Goal: Information Seeking & Learning: Check status

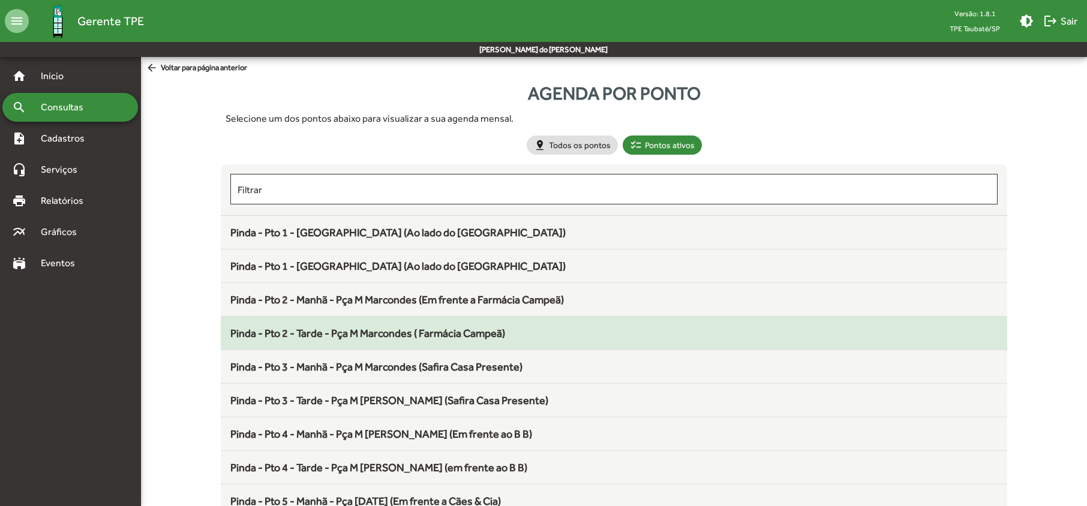
click at [442, 340] on span "Pinda - Pto 2 - Tarde - Pça M Marcondes ( Farmácia Campeã)" at bounding box center [367, 333] width 275 height 13
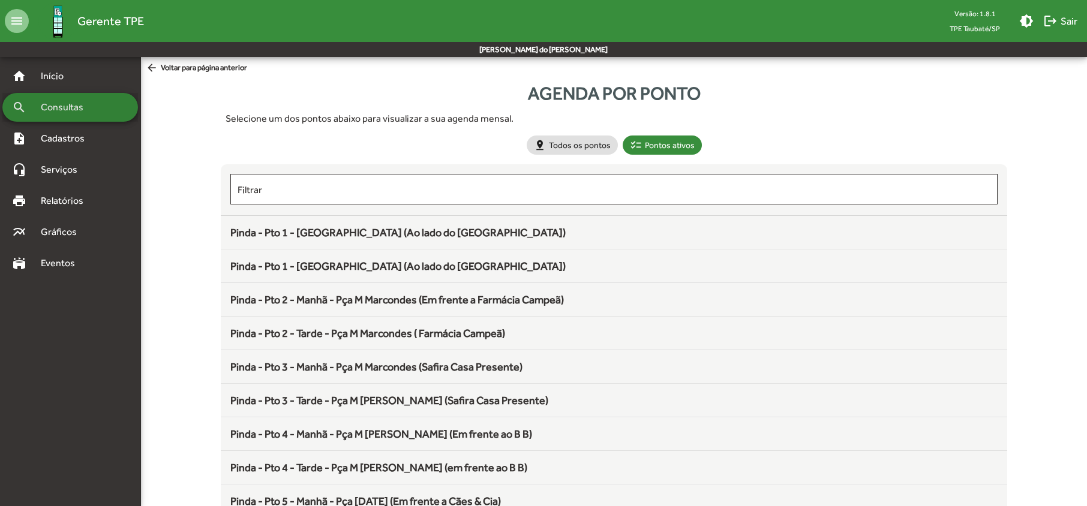
click at [101, 98] on div "search Consultas" at bounding box center [70, 107] width 136 height 29
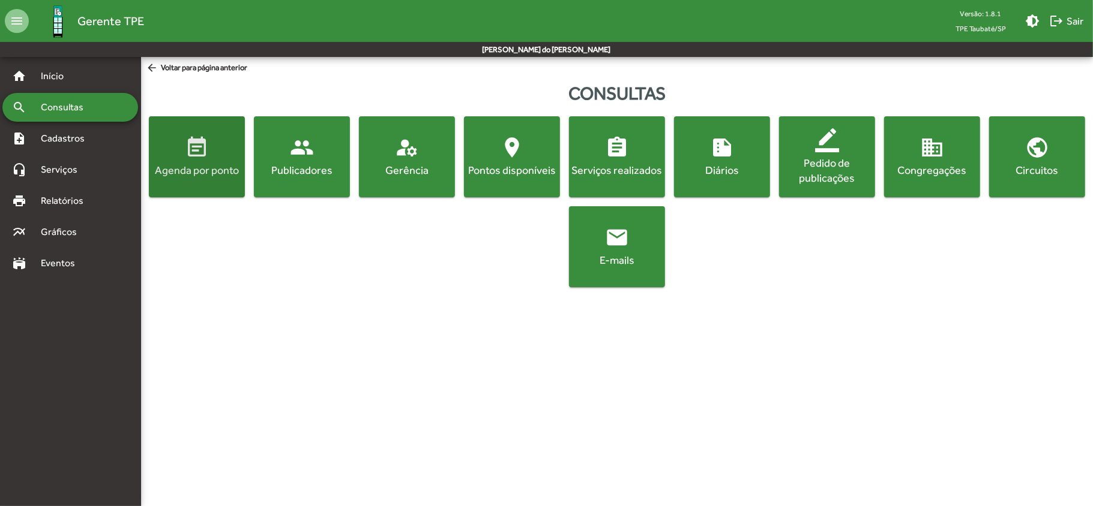
click at [199, 160] on span "event_note Agenda por ponto" at bounding box center [196, 157] width 91 height 42
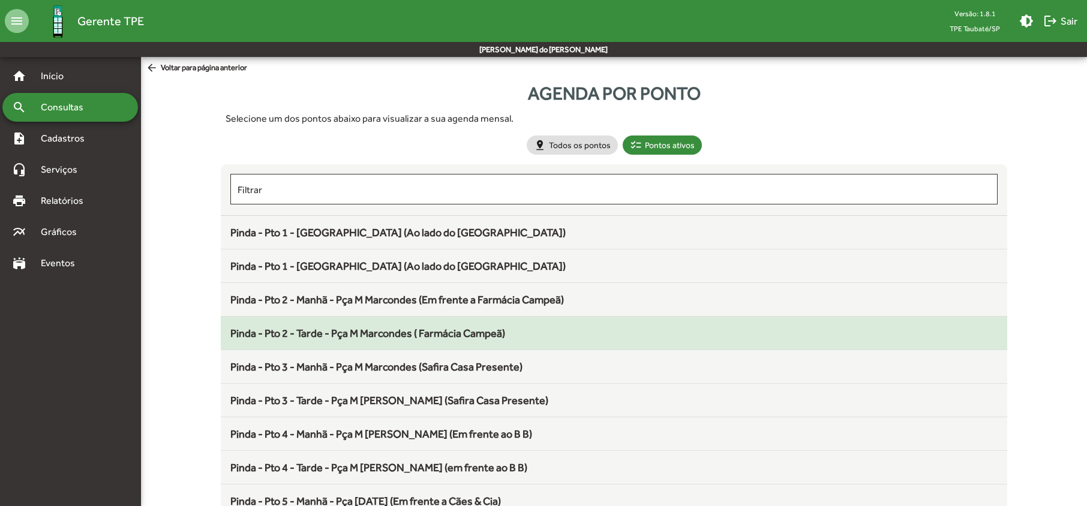
click at [342, 334] on span "Pinda - Pto 2 - Tarde - Pça M Marcondes ( Farmácia Campeã)" at bounding box center [367, 333] width 275 height 13
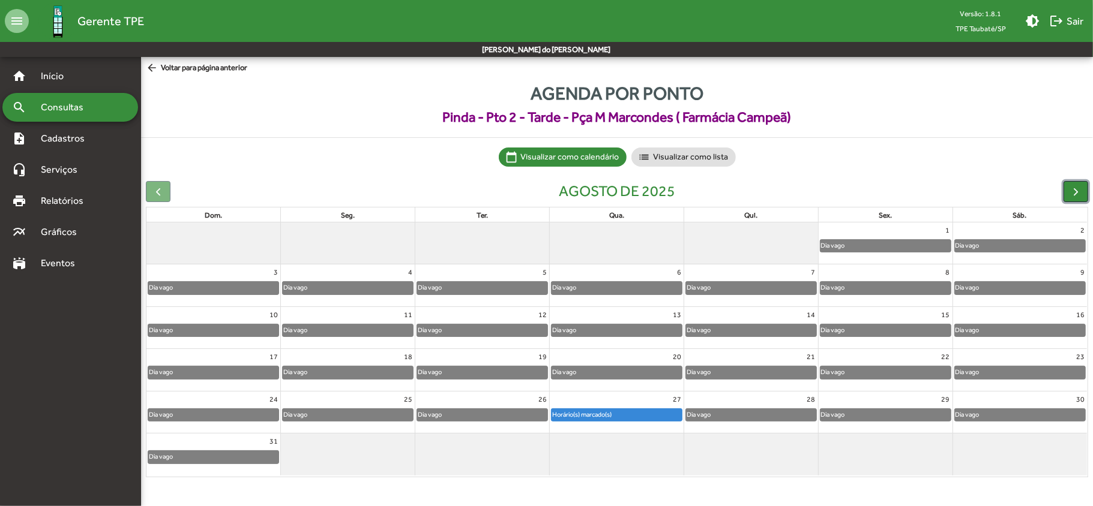
click at [1069, 190] on span "button" at bounding box center [1075, 191] width 13 height 13
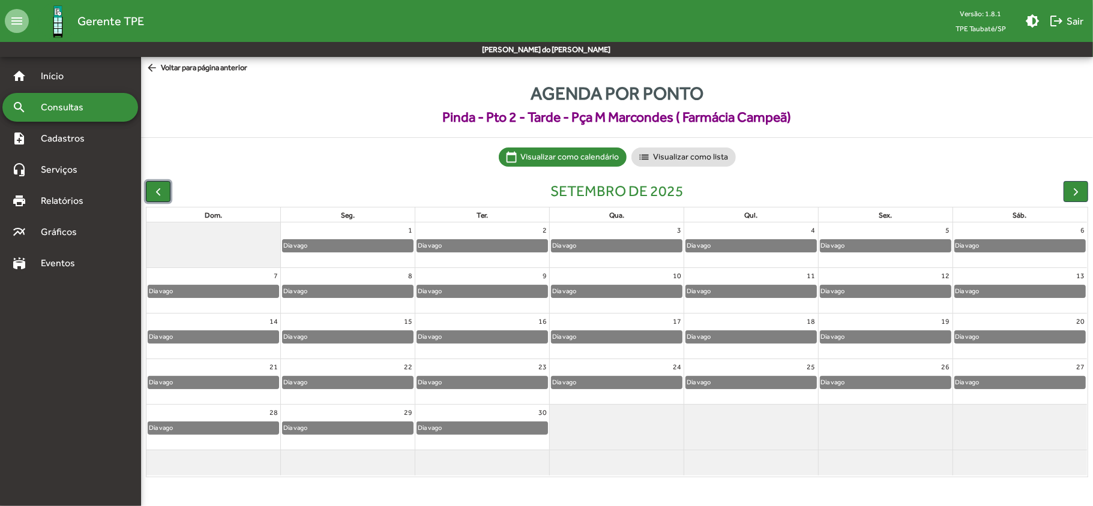
click at [164, 193] on span "button" at bounding box center [158, 191] width 13 height 13
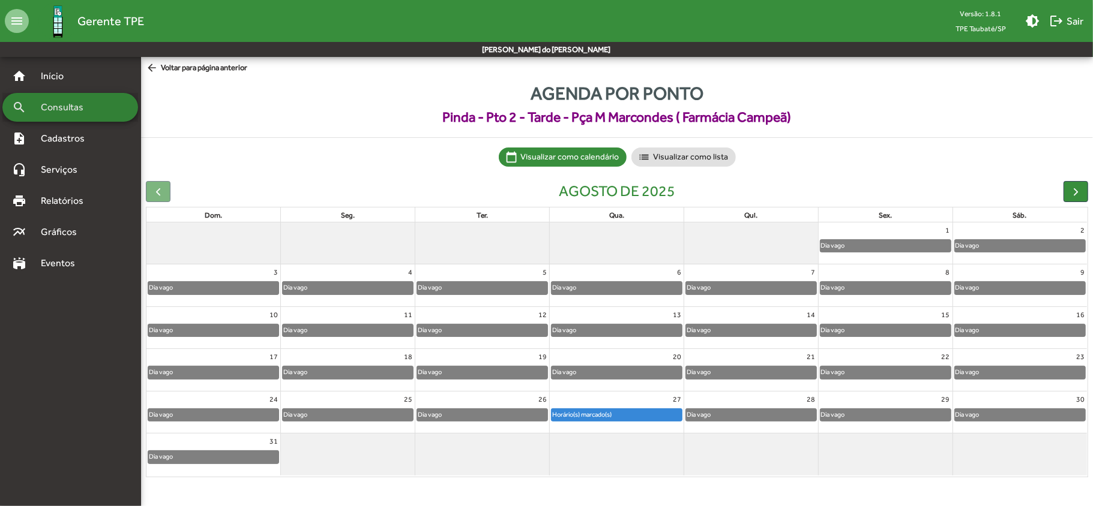
click at [101, 107] on div "search Consultas" at bounding box center [70, 107] width 136 height 29
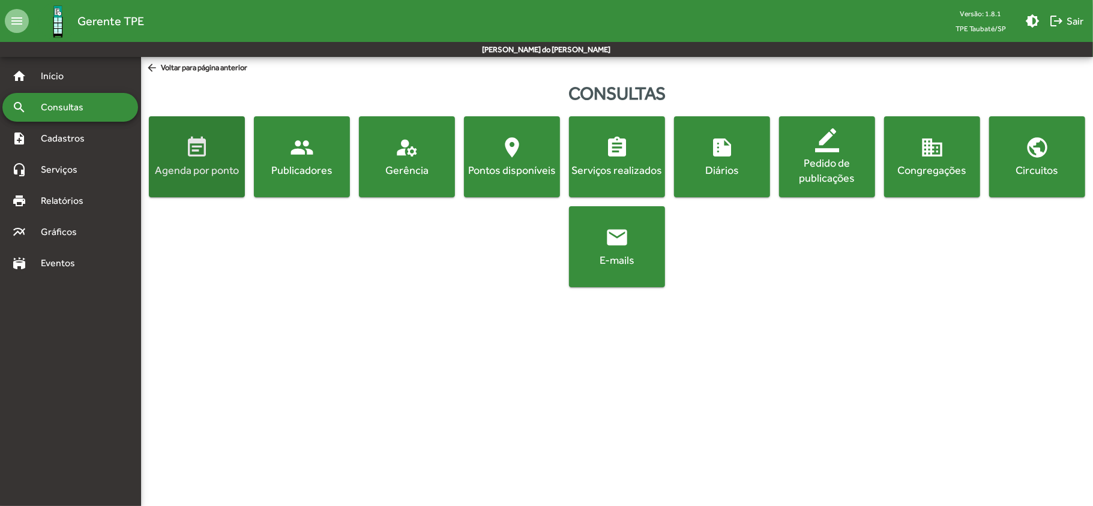
click at [212, 187] on button "event_note Agenda por ponto" at bounding box center [197, 156] width 96 height 81
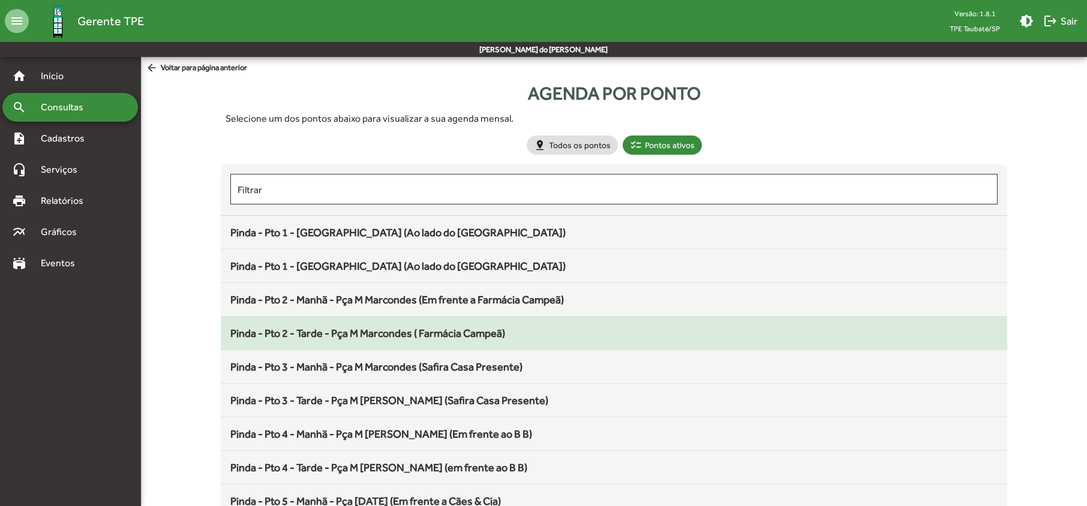
click at [349, 332] on span "Pinda - Pto 2 - Tarde - Pça M Marcondes ( Farmácia Campeã)" at bounding box center [367, 333] width 275 height 13
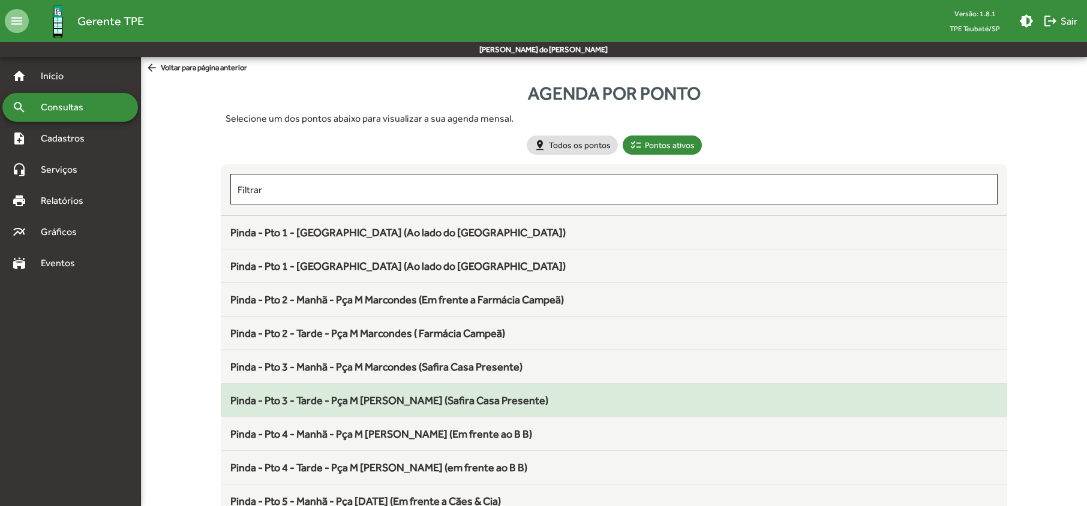
click at [382, 401] on span "Pinda - Pto 3 - Tarde - Pça M [PERSON_NAME] (Safira Casa Presente)" at bounding box center [389, 400] width 318 height 13
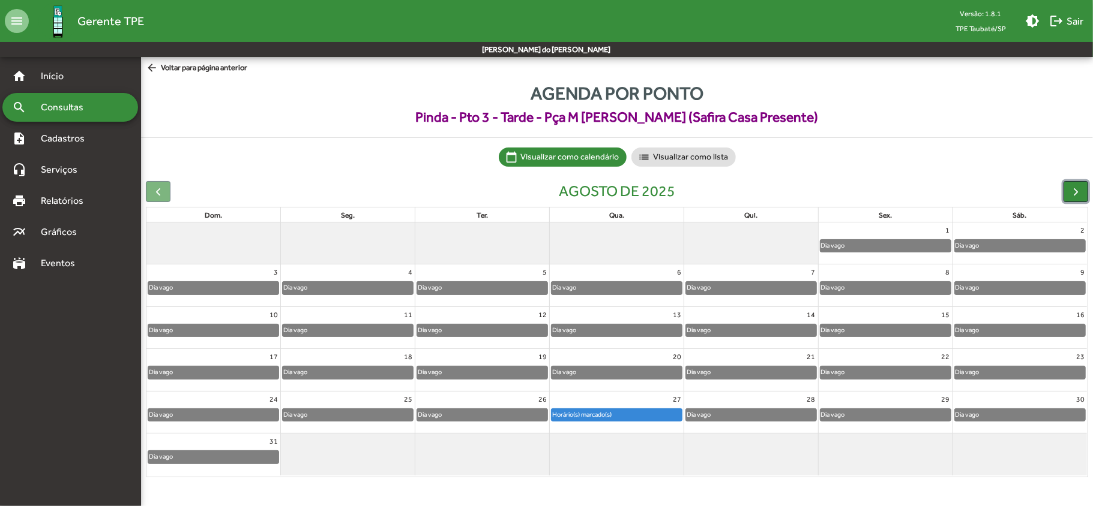
click at [1078, 188] on span "button" at bounding box center [1075, 191] width 13 height 13
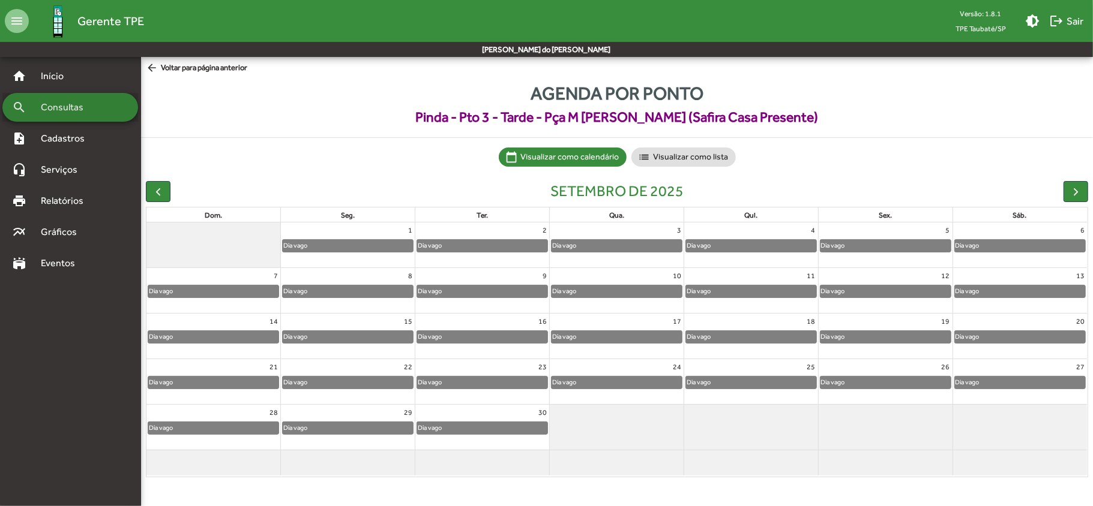
click at [80, 104] on span "Consultas" at bounding box center [66, 107] width 65 height 14
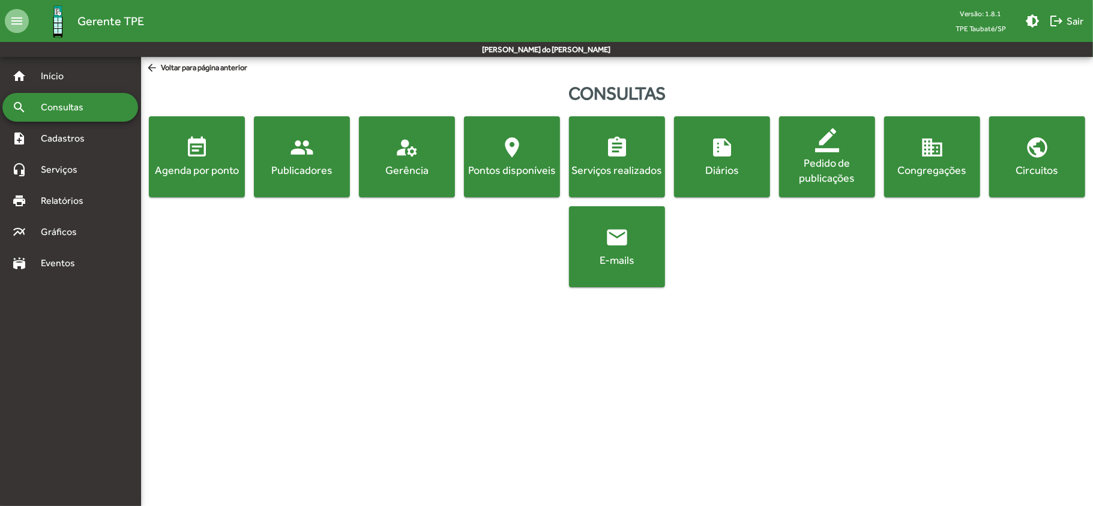
click at [180, 178] on div "Agenda por ponto" at bounding box center [196, 170] width 91 height 15
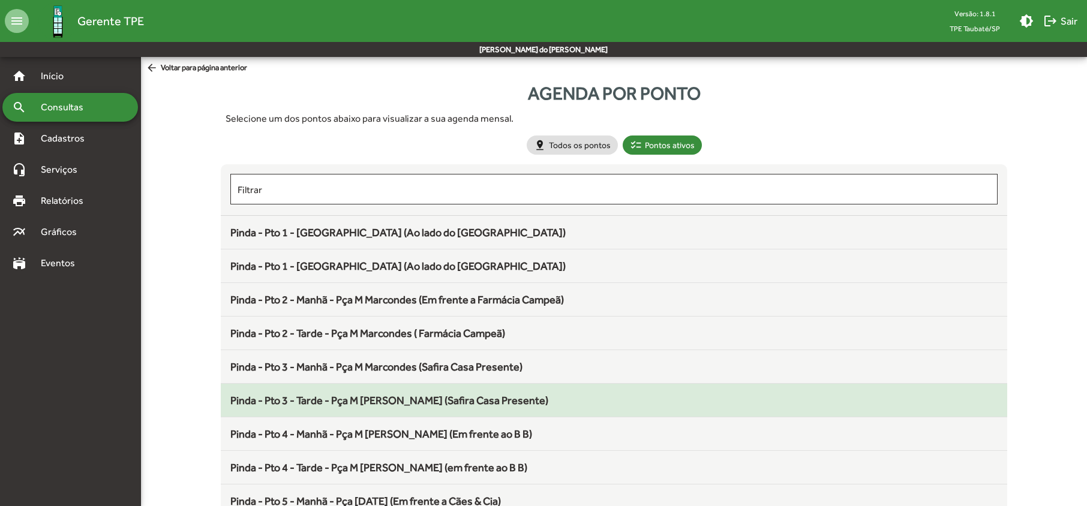
click at [330, 401] on span "Pinda - Pto 3 - Tarde - Pça M [PERSON_NAME] (Safira Casa Presente)" at bounding box center [389, 400] width 318 height 13
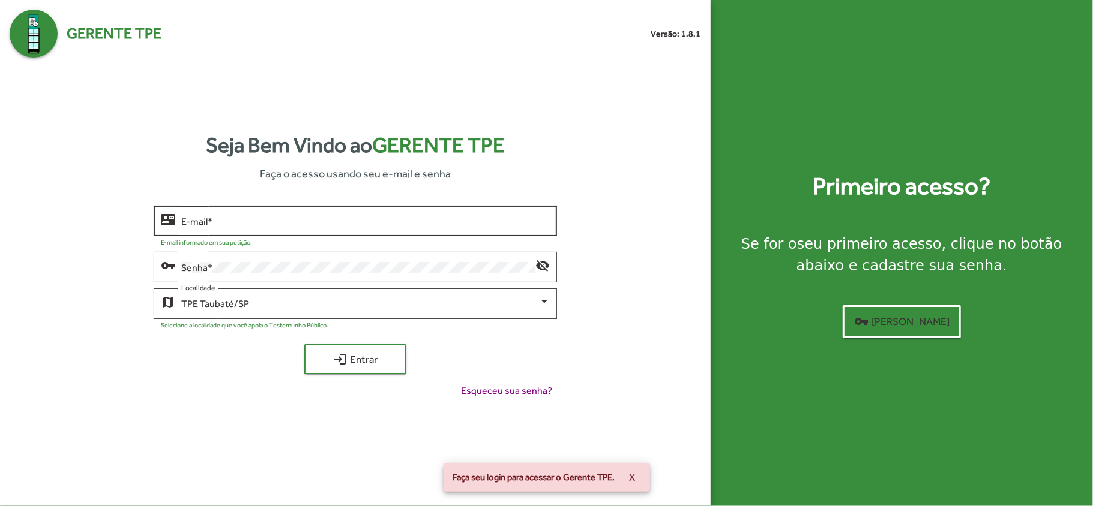
click at [192, 221] on input "E-mail *" at bounding box center [365, 221] width 368 height 11
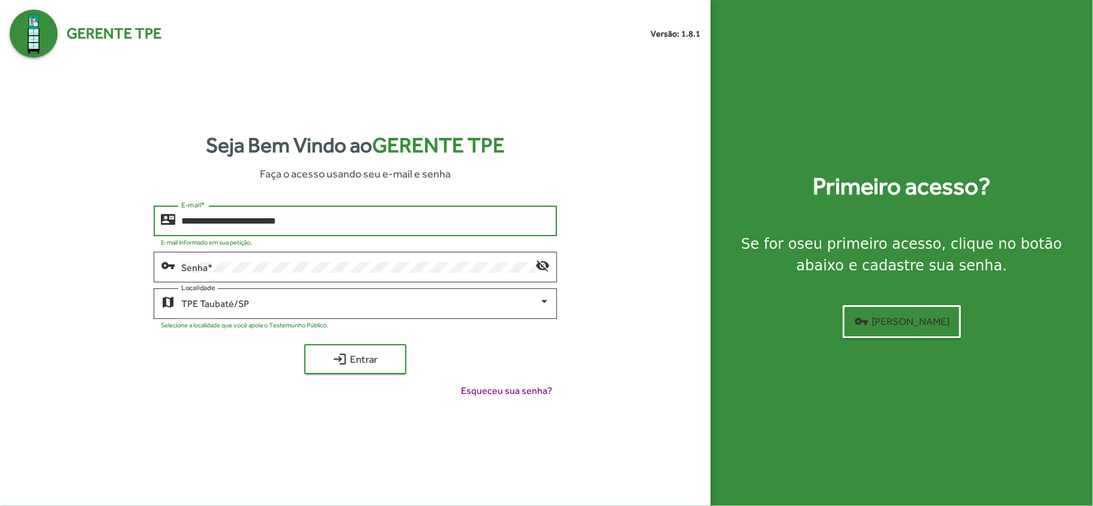
type input "**********"
click at [304, 344] on button "login Entrar" at bounding box center [355, 359] width 102 height 30
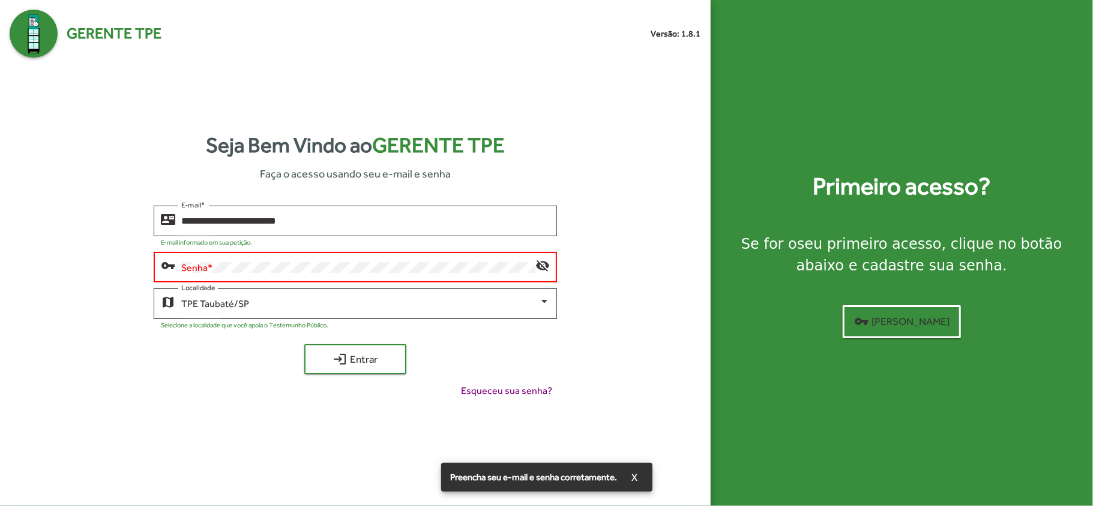
click at [179, 264] on div "vpn_key" at bounding box center [171, 265] width 20 height 14
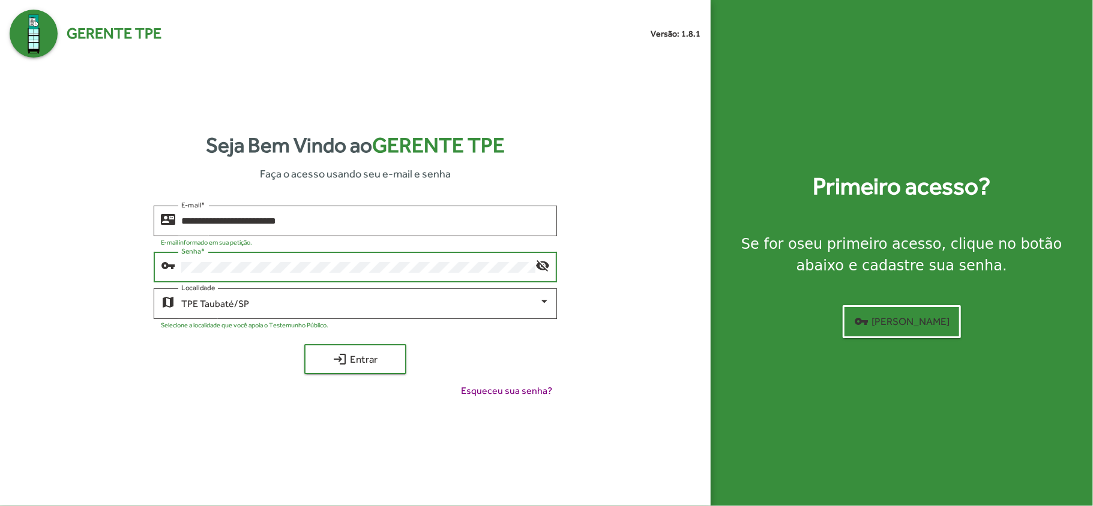
click at [304, 344] on button "login Entrar" at bounding box center [355, 359] width 102 height 30
click at [544, 263] on mat-icon "visibility_off" at bounding box center [542, 265] width 14 height 14
click at [260, 258] on div "Senha *" at bounding box center [358, 266] width 354 height 33
click at [304, 344] on button "login Entrar" at bounding box center [355, 359] width 102 height 30
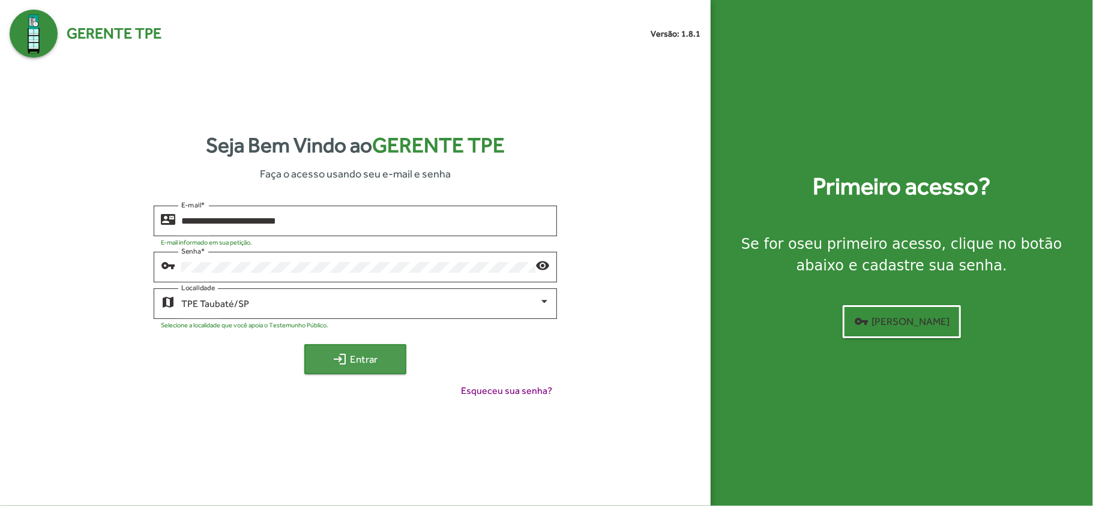
click at [363, 360] on span "login Entrar" at bounding box center [355, 360] width 80 height 22
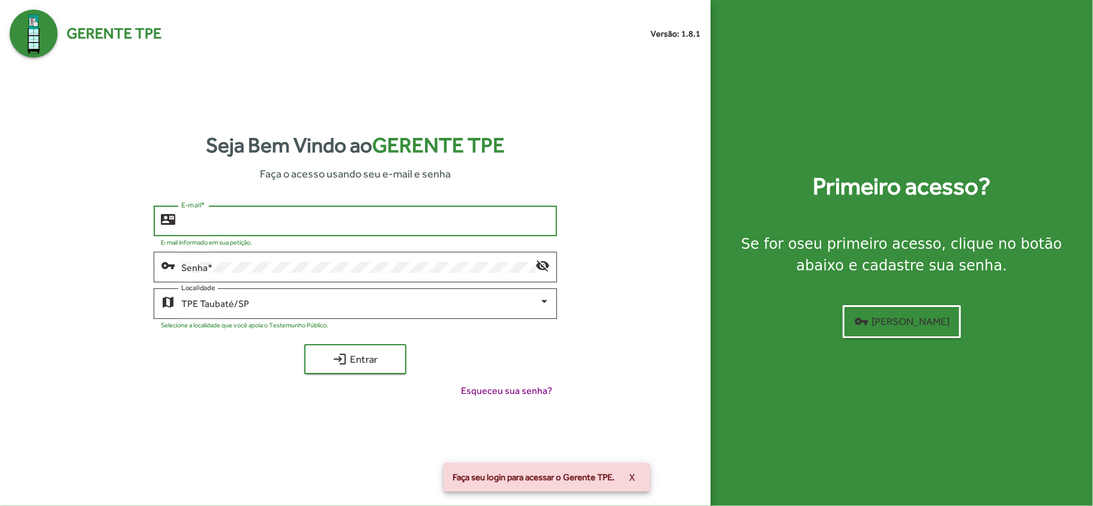
click at [185, 221] on input "E-mail *" at bounding box center [365, 221] width 368 height 11
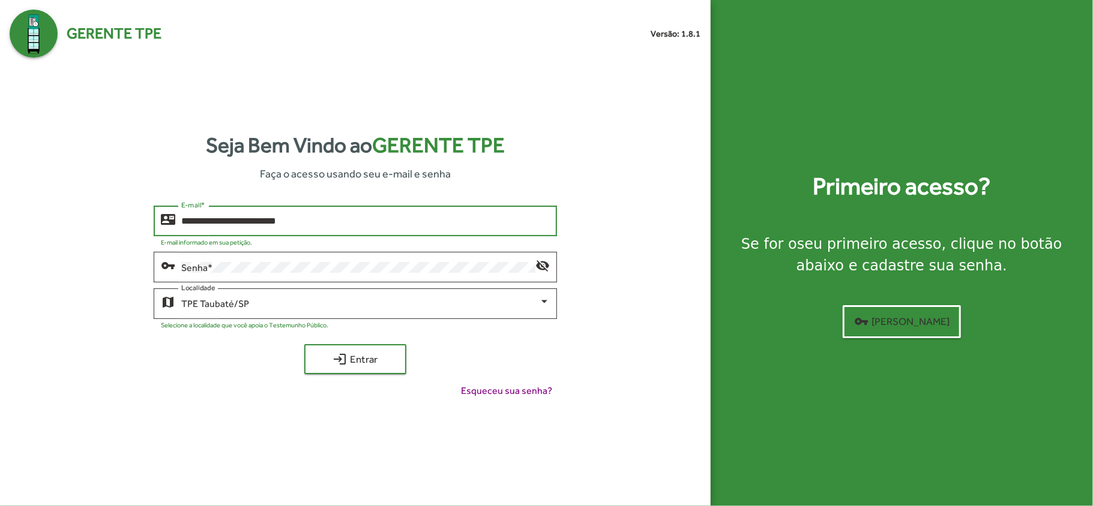
type input "**********"
click at [304, 344] on button "login Entrar" at bounding box center [355, 359] width 102 height 30
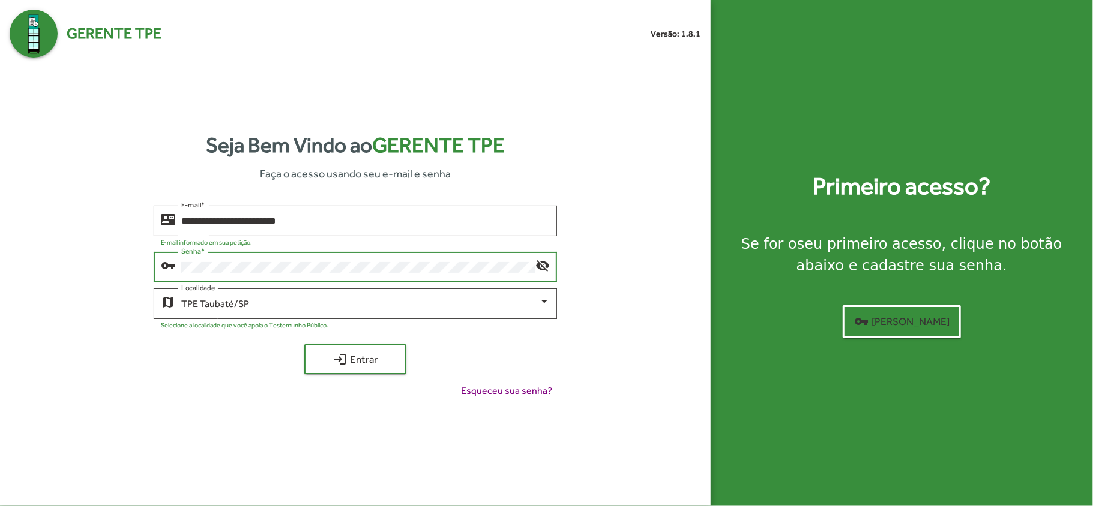
click at [304, 344] on button "login Entrar" at bounding box center [355, 359] width 102 height 30
click at [538, 265] on mat-icon "visibility_off" at bounding box center [542, 265] width 14 height 14
click at [351, 361] on span "login Entrar" at bounding box center [355, 360] width 80 height 22
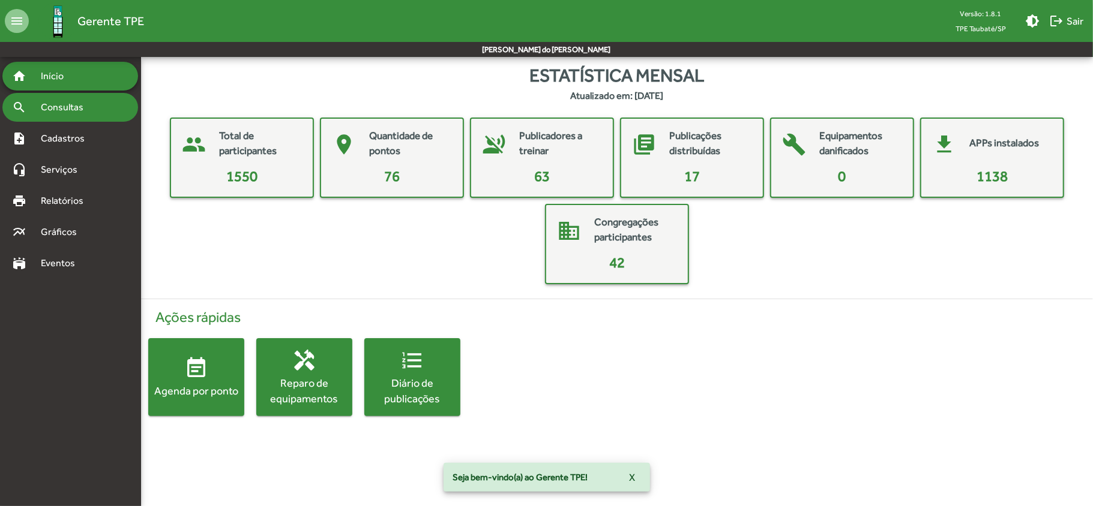
click at [30, 104] on link "search Consultas" at bounding box center [47, 107] width 71 height 14
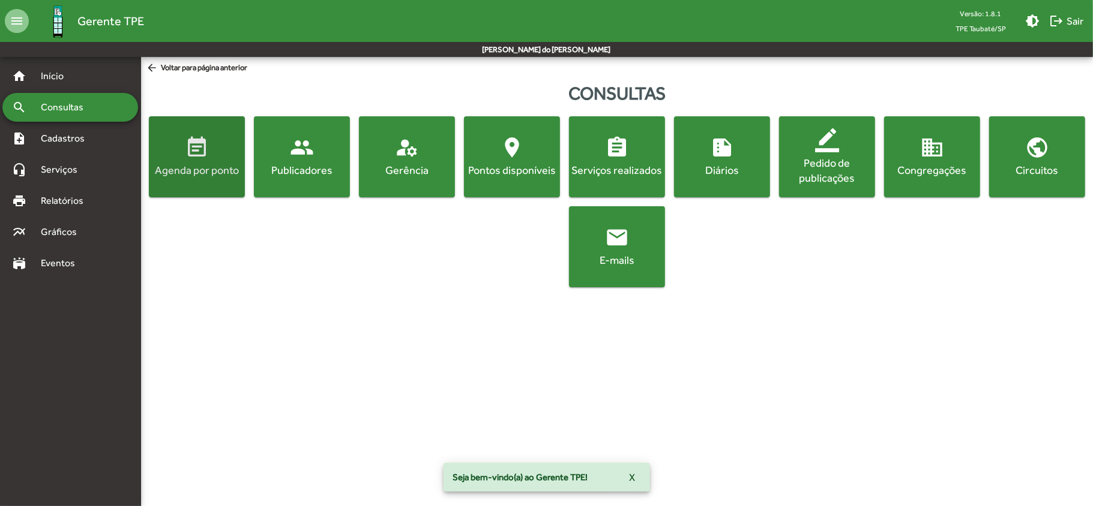
click at [214, 185] on button "event_note Agenda por ponto" at bounding box center [197, 156] width 96 height 81
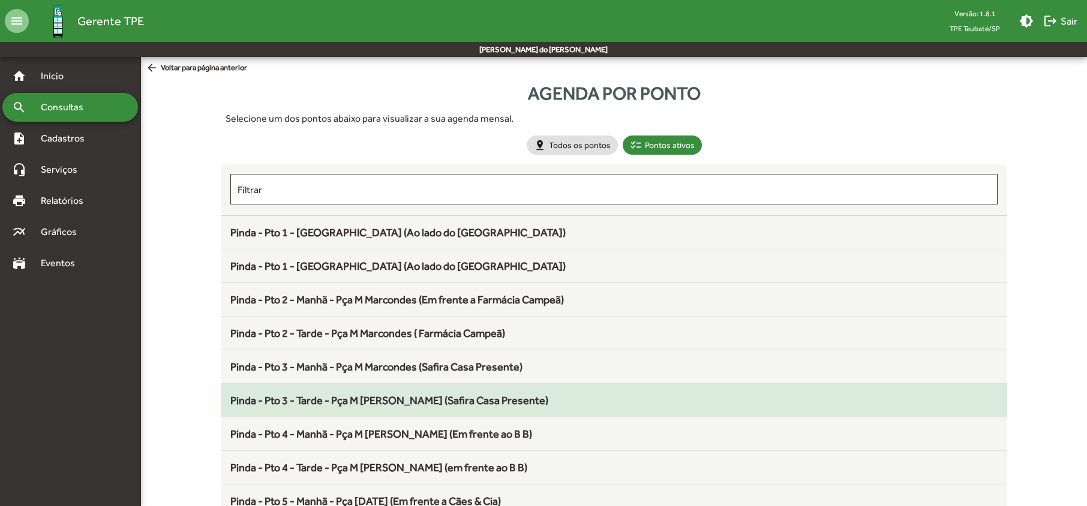
click at [337, 401] on span "Pinda - Pto 3 - Tarde - Pça M [PERSON_NAME] (Safira Casa Presente)" at bounding box center [389, 400] width 318 height 13
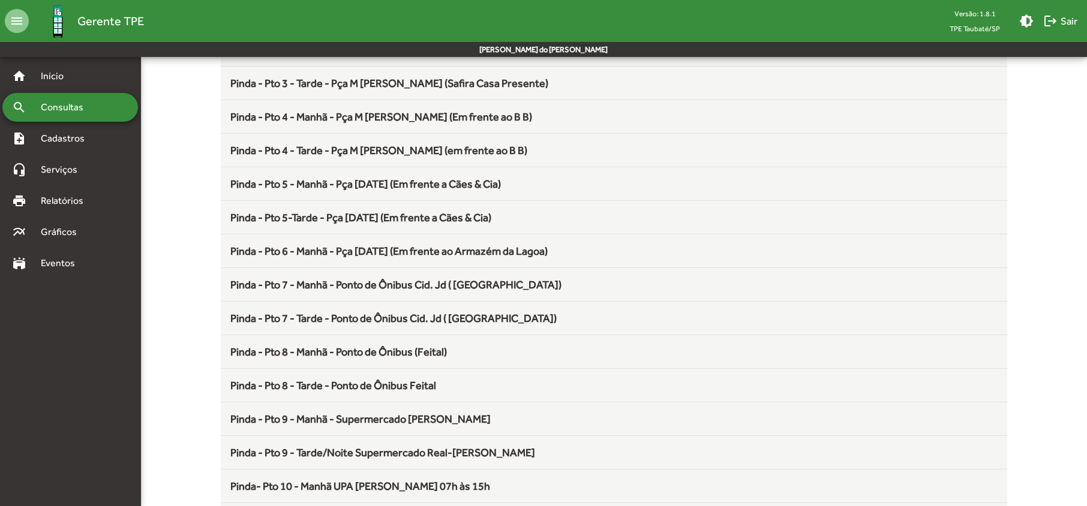
scroll to position [320, 0]
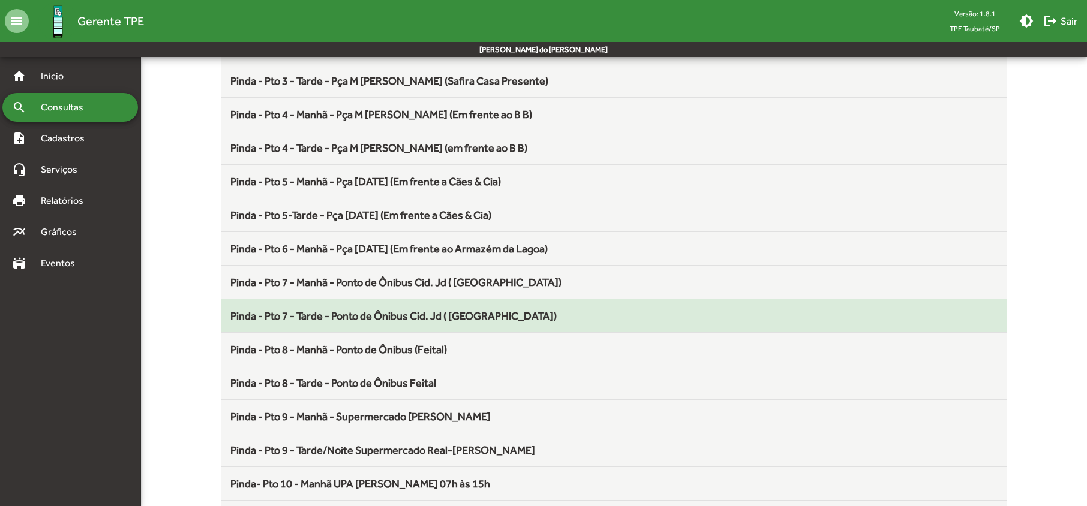
click at [451, 319] on span "Pinda - Pto 7 - Tarde - Ponto de Ônibus Cid. Jd ( [GEOGRAPHIC_DATA])" at bounding box center [393, 316] width 326 height 13
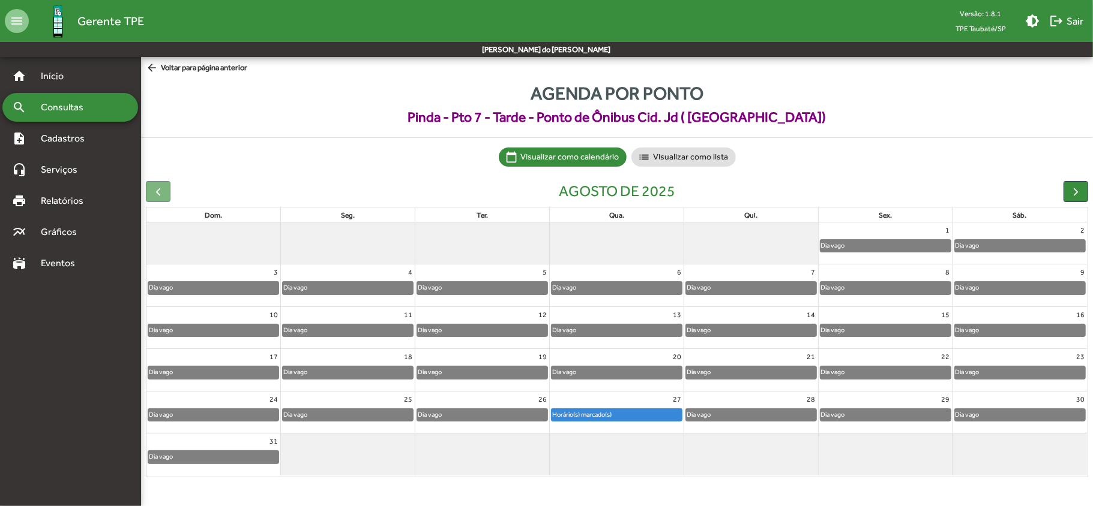
click at [58, 109] on span "Consultas" at bounding box center [66, 107] width 65 height 14
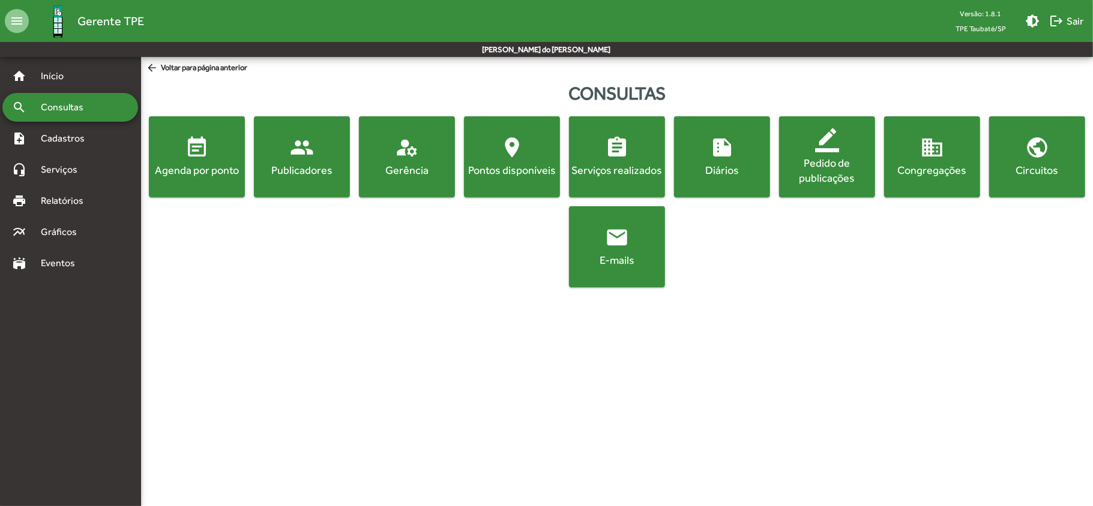
click at [199, 180] on button "event_note Agenda por ponto" at bounding box center [197, 156] width 96 height 81
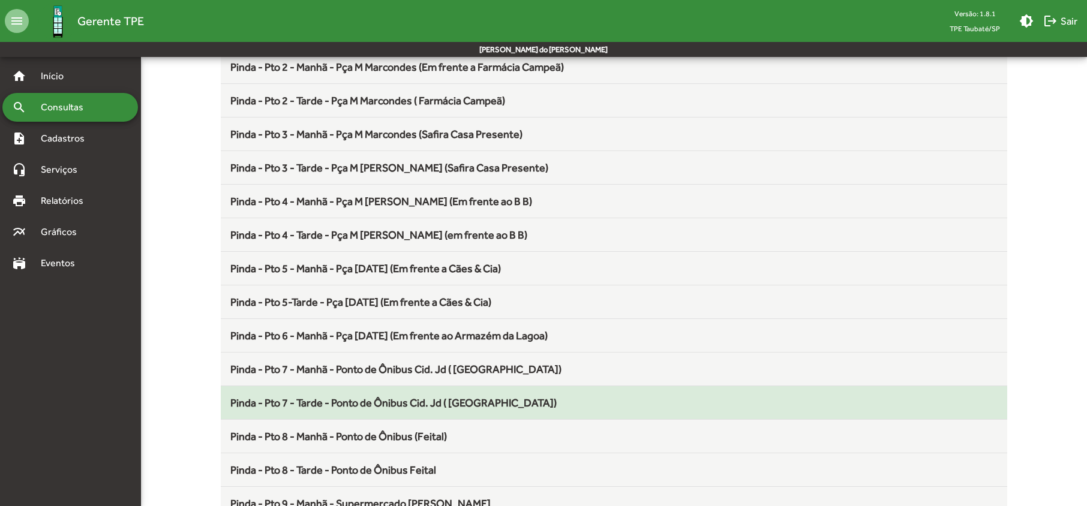
scroll to position [240, 0]
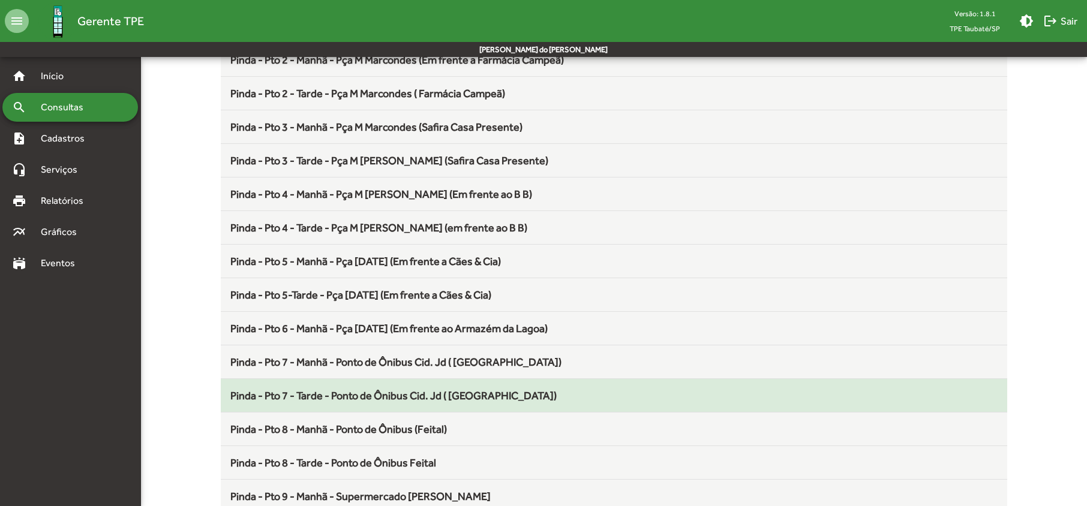
click at [334, 394] on span "Pinda - Pto 7 - Tarde - Ponto de Ônibus Cid. Jd ( [GEOGRAPHIC_DATA])" at bounding box center [393, 395] width 326 height 13
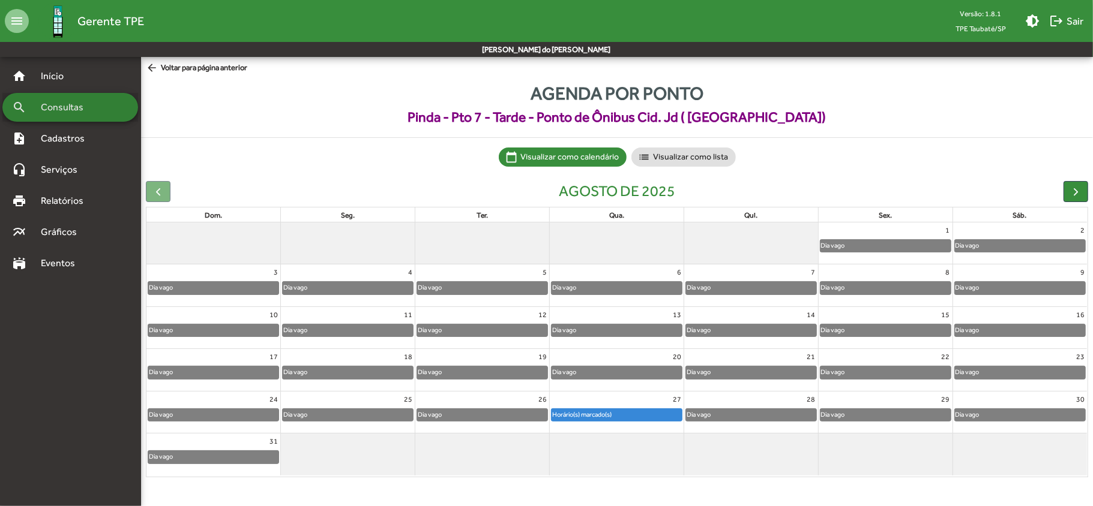
click at [94, 108] on span "Consultas" at bounding box center [66, 107] width 65 height 14
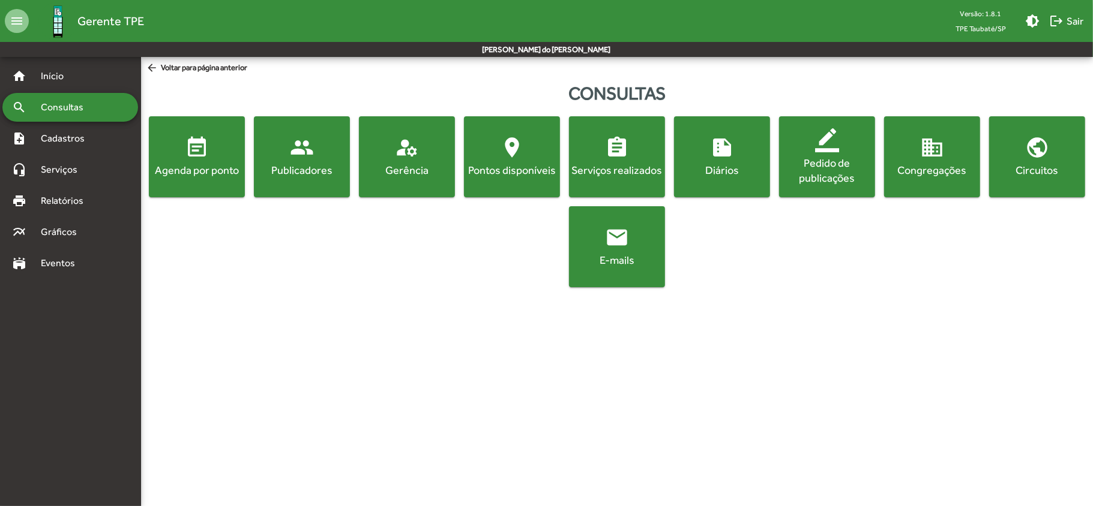
click at [186, 182] on button "event_note Agenda por ponto" at bounding box center [197, 156] width 96 height 81
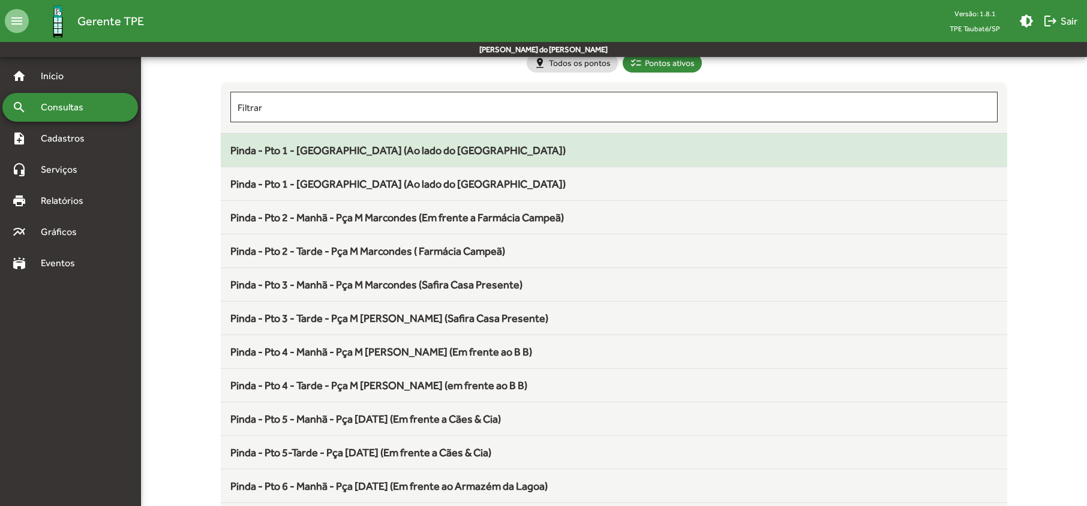
scroll to position [240, 0]
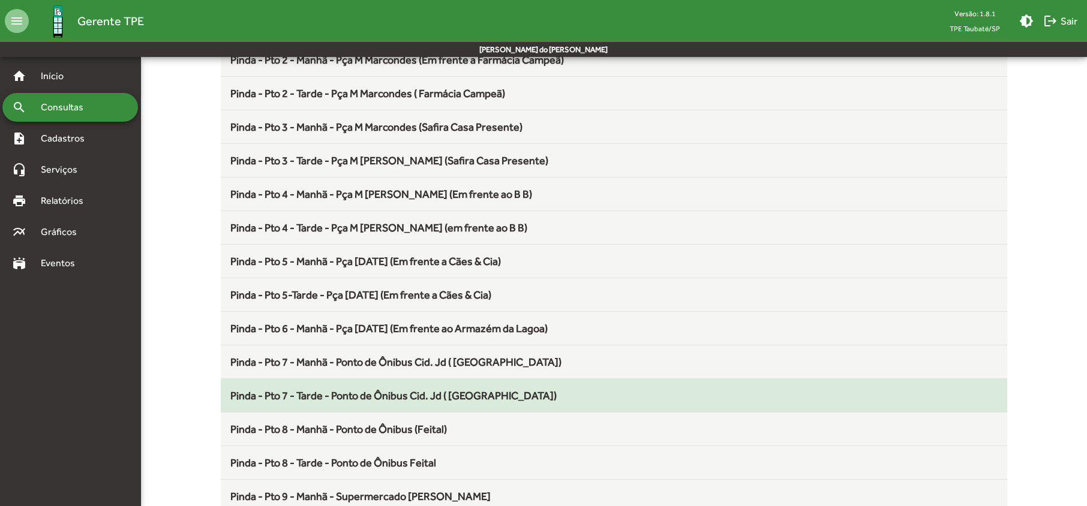
click at [379, 402] on span "Pinda - Pto 7 - Tarde - Ponto de Ônibus Cid. Jd ( [GEOGRAPHIC_DATA])" at bounding box center [393, 395] width 326 height 13
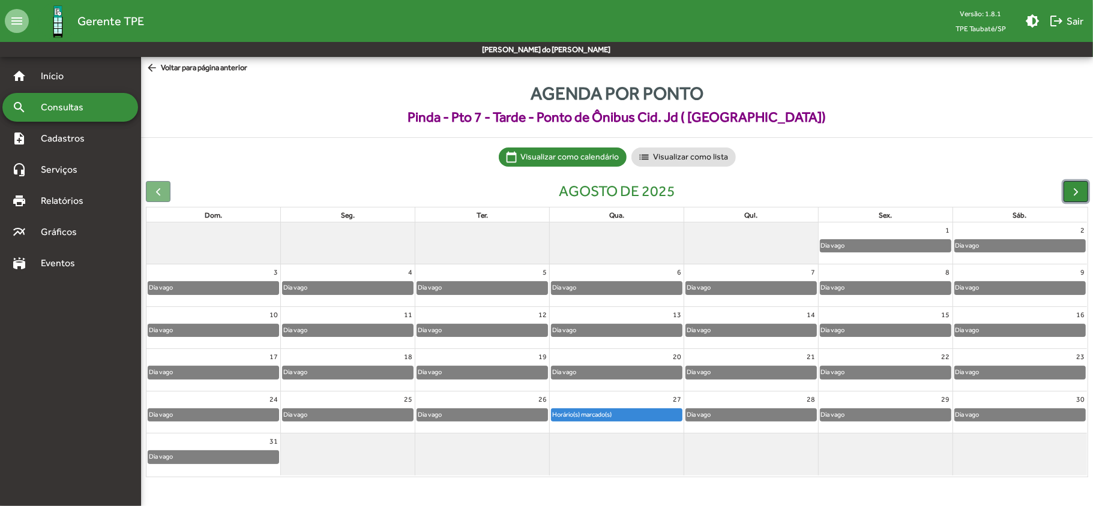
click at [1078, 191] on span "button" at bounding box center [1075, 191] width 13 height 13
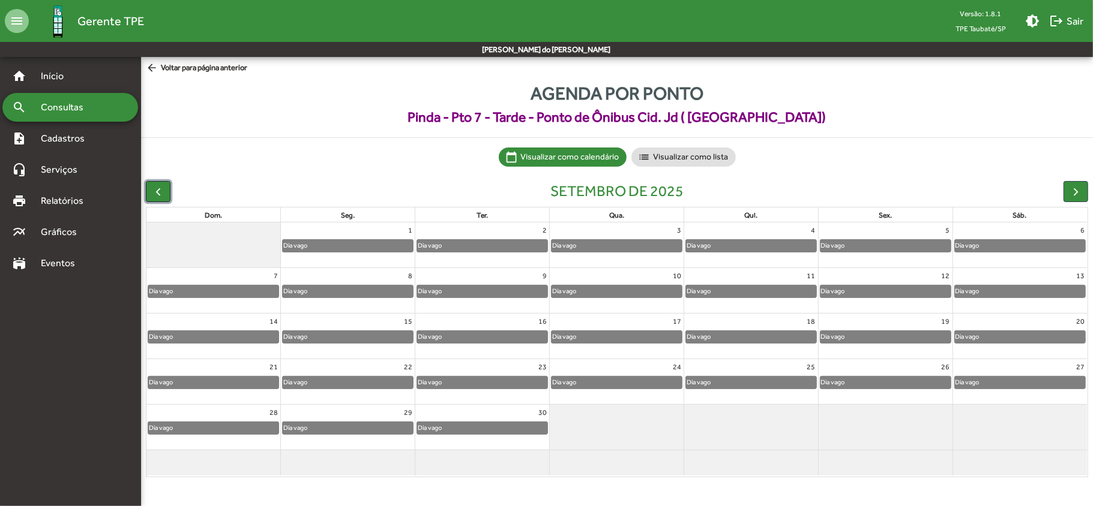
click at [159, 190] on span "button" at bounding box center [158, 191] width 13 height 13
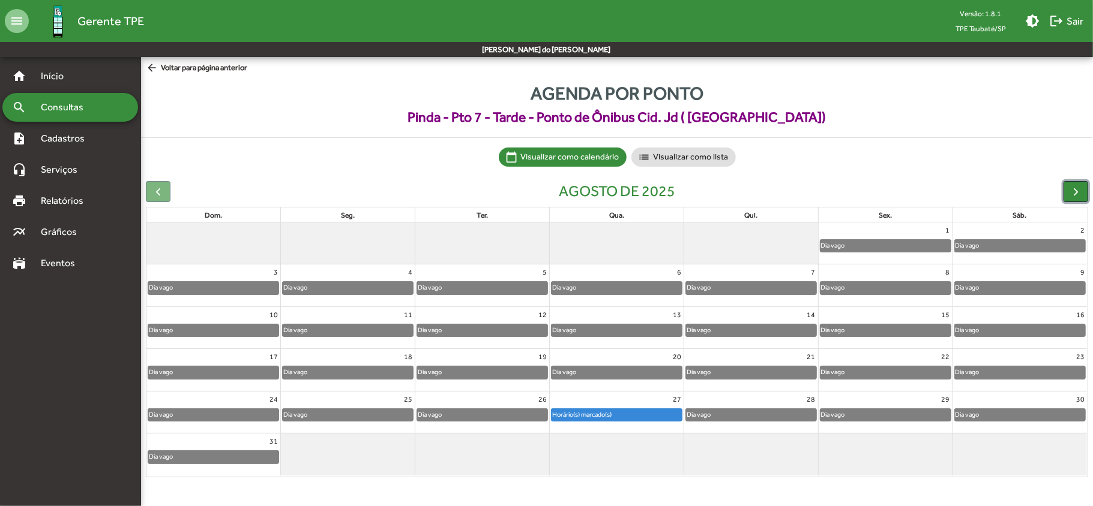
click at [1078, 191] on span "button" at bounding box center [1075, 191] width 13 height 13
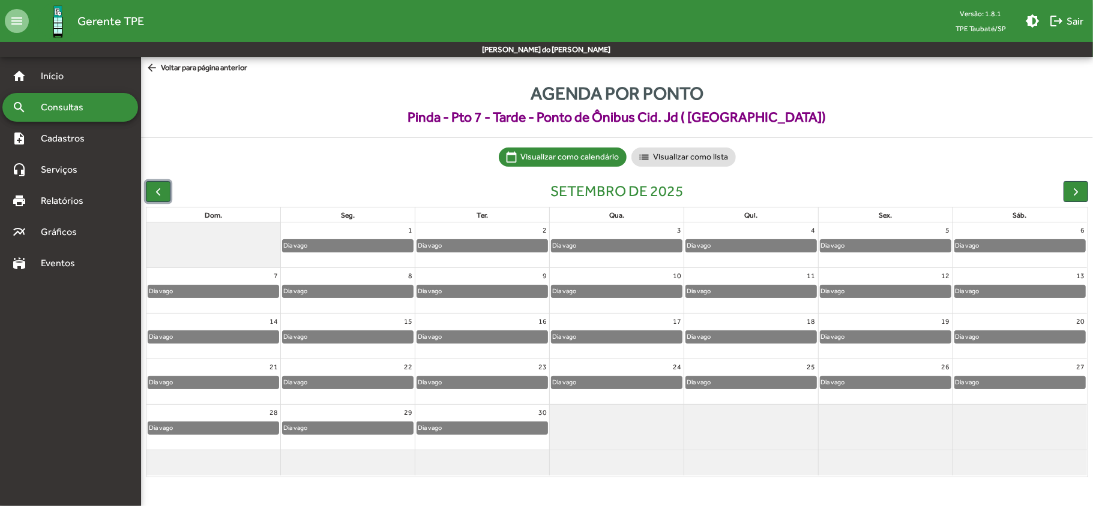
click at [155, 191] on span "button" at bounding box center [158, 191] width 13 height 13
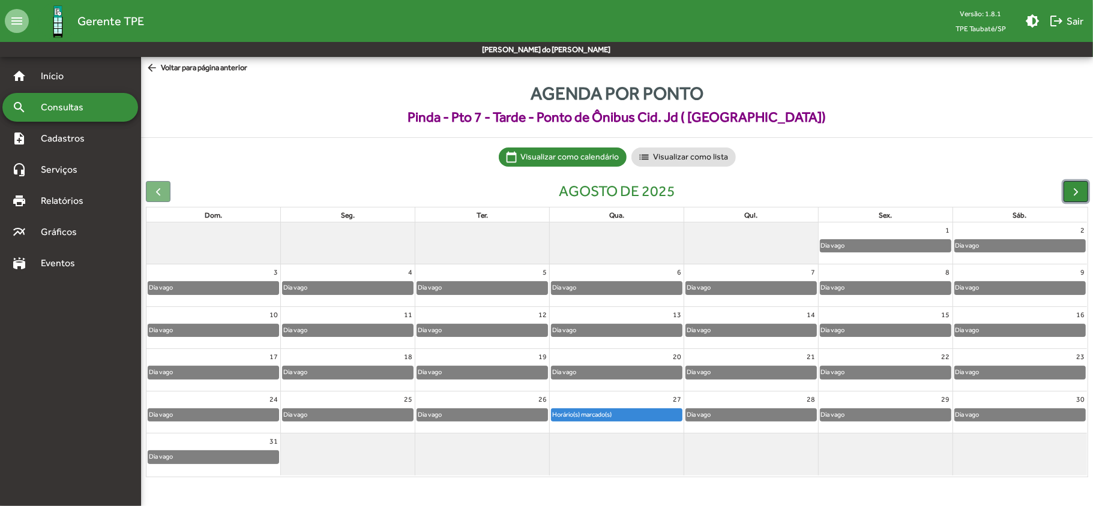
click at [1071, 188] on span "button" at bounding box center [1075, 191] width 13 height 13
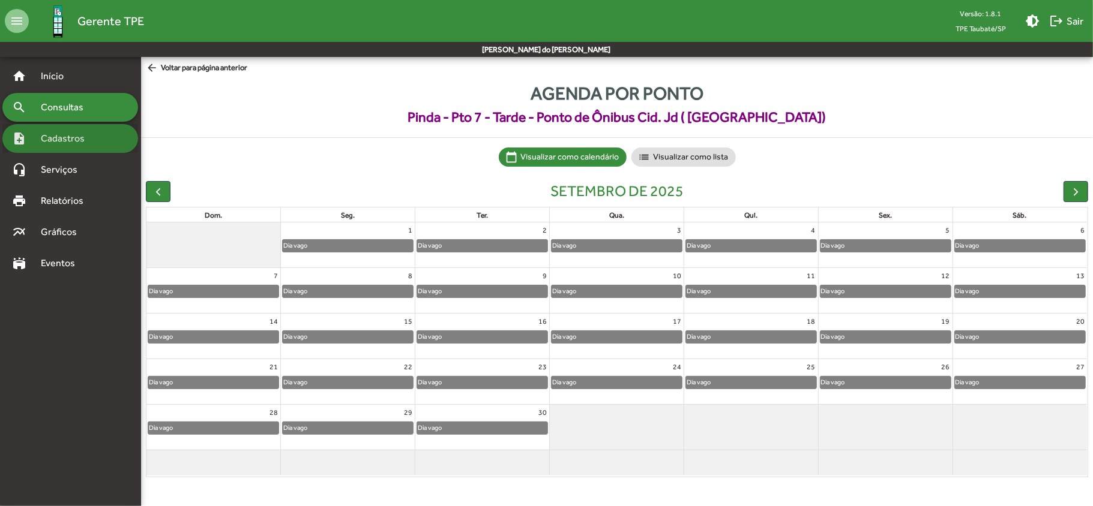
click at [70, 137] on span "Cadastros" at bounding box center [67, 138] width 67 height 14
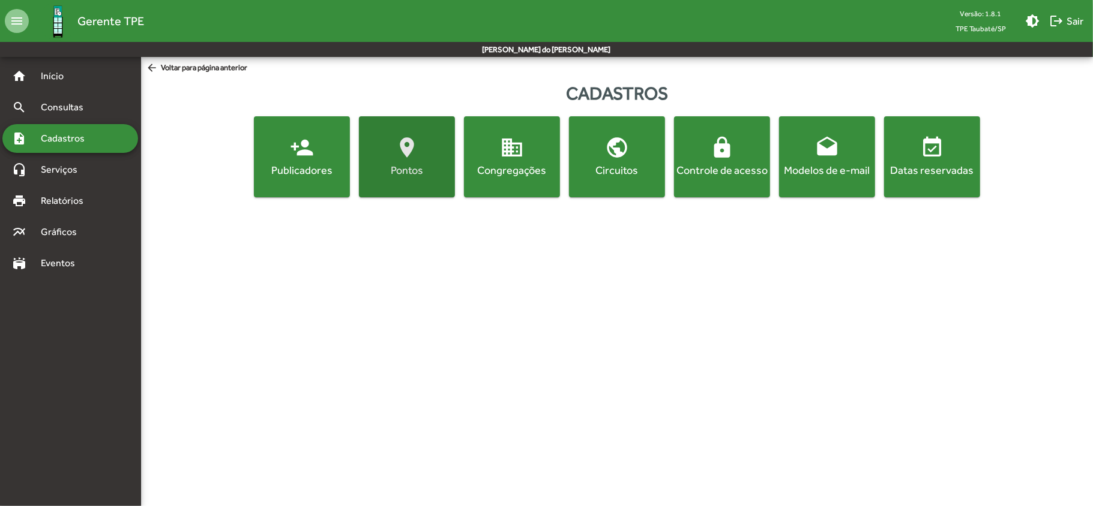
click at [379, 169] on div "Pontos" at bounding box center [406, 170] width 91 height 15
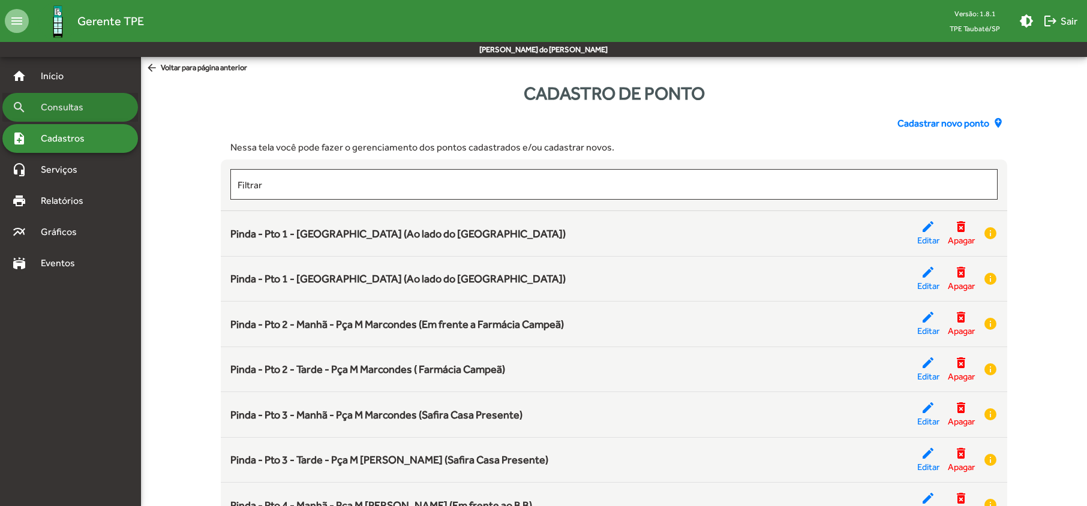
click at [50, 107] on span "Consultas" at bounding box center [66, 107] width 65 height 14
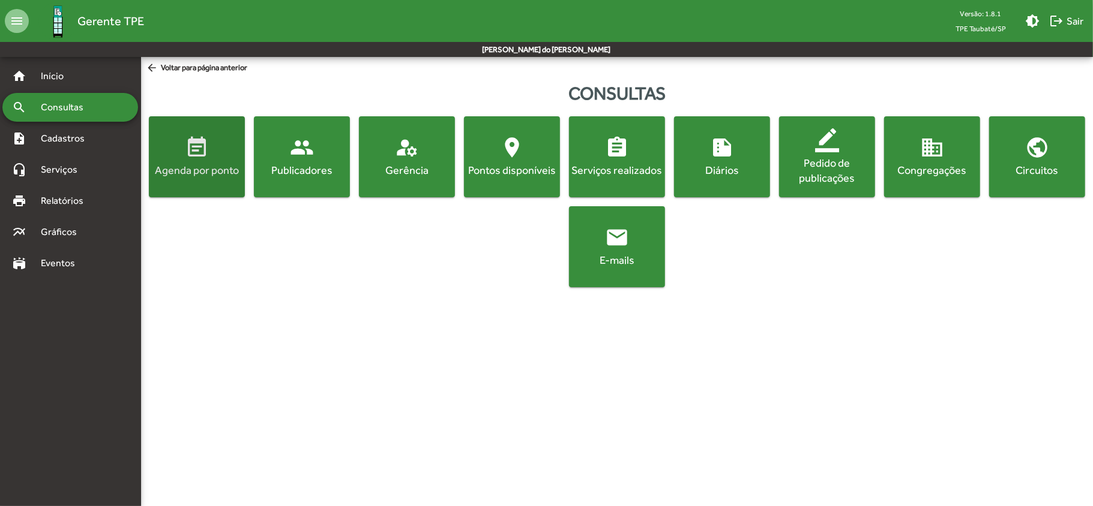
click at [208, 181] on button "event_note Agenda por ponto" at bounding box center [197, 156] width 96 height 81
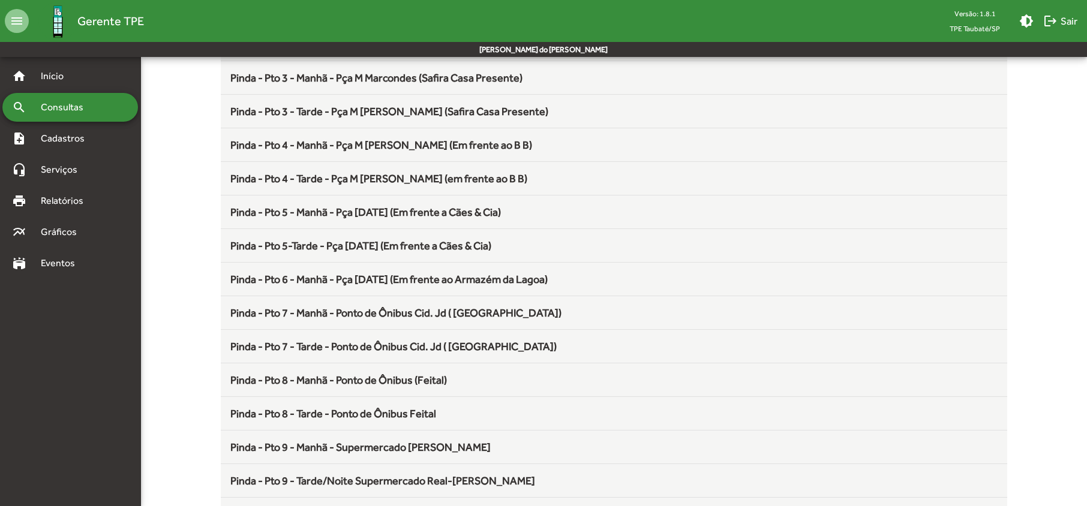
scroll to position [400, 0]
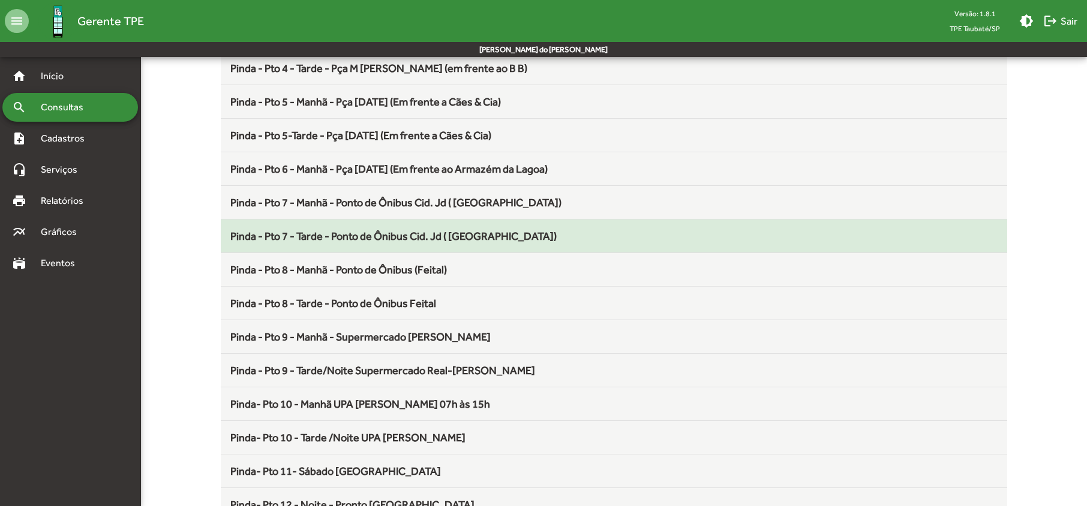
click at [303, 238] on span "Pinda - Pto 7 - Tarde - Ponto de Ônibus Cid. Jd ( [GEOGRAPHIC_DATA])" at bounding box center [393, 236] width 326 height 13
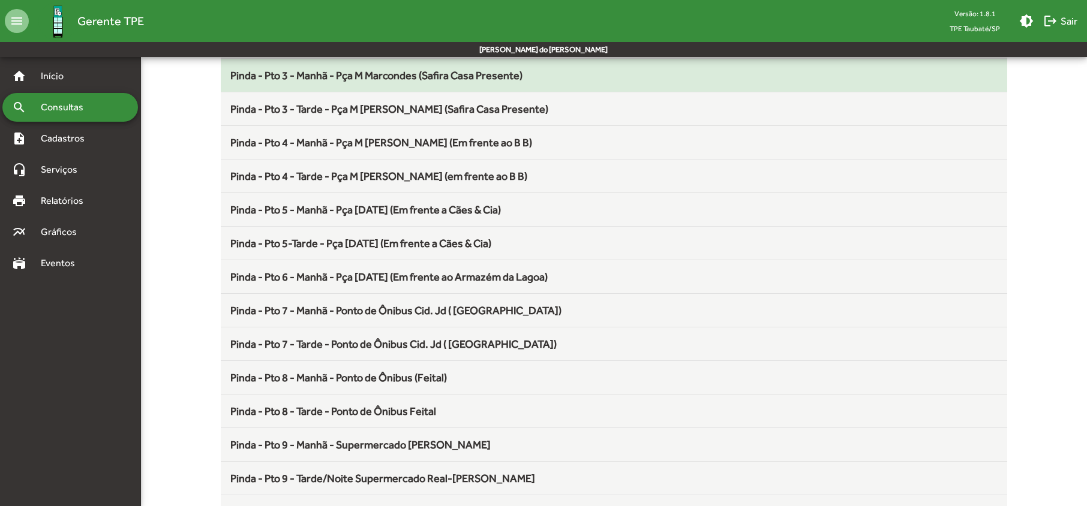
scroll to position [320, 0]
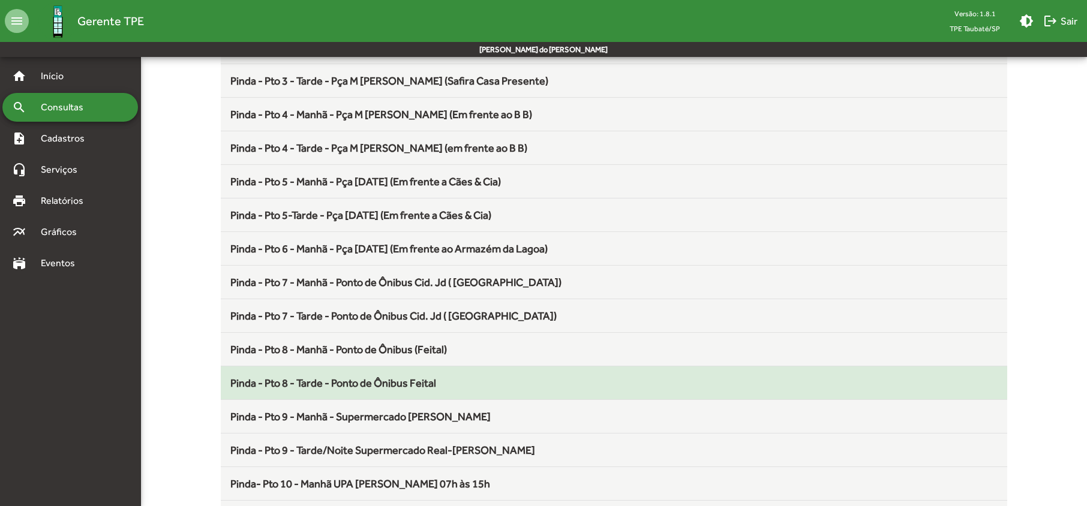
click at [392, 389] on span "Pinda - Pto 8 - Tarde - Ponto de Ônibus Feital" at bounding box center [333, 383] width 206 height 13
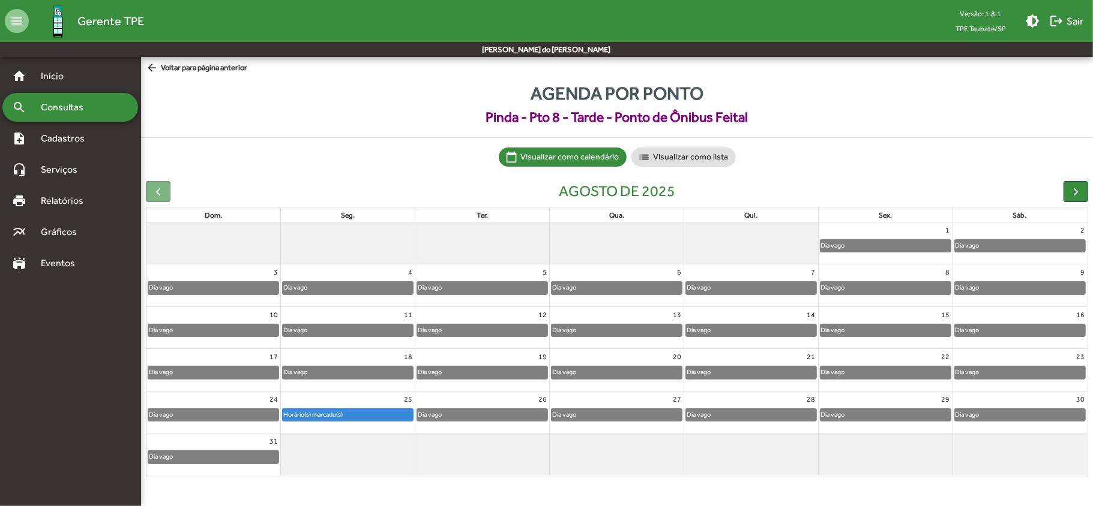
click at [929, 88] on span "Agenda por ponto" at bounding box center [617, 93] width 952 height 27
click at [1076, 192] on span "button" at bounding box center [1075, 191] width 13 height 13
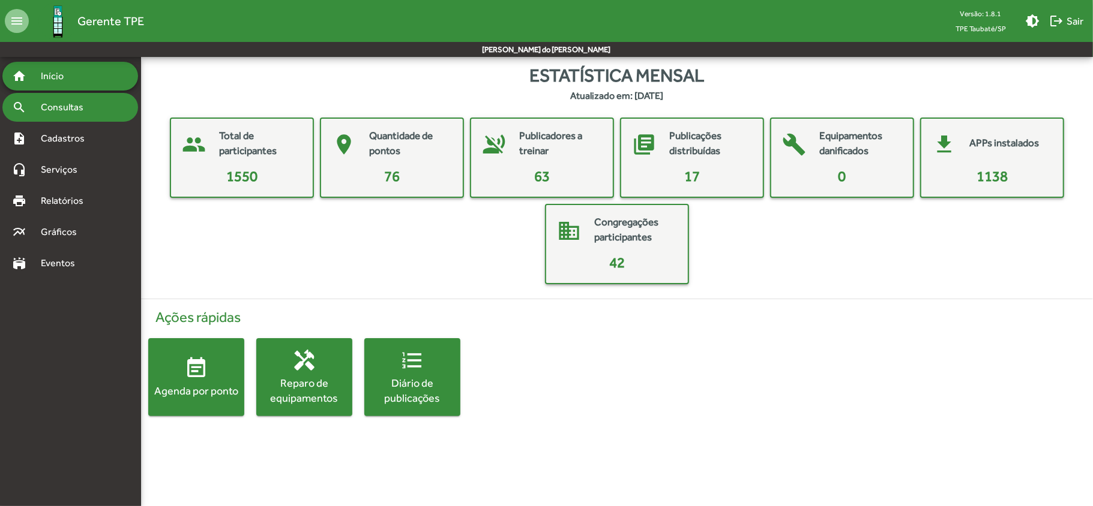
click at [66, 109] on span "Consultas" at bounding box center [66, 107] width 65 height 14
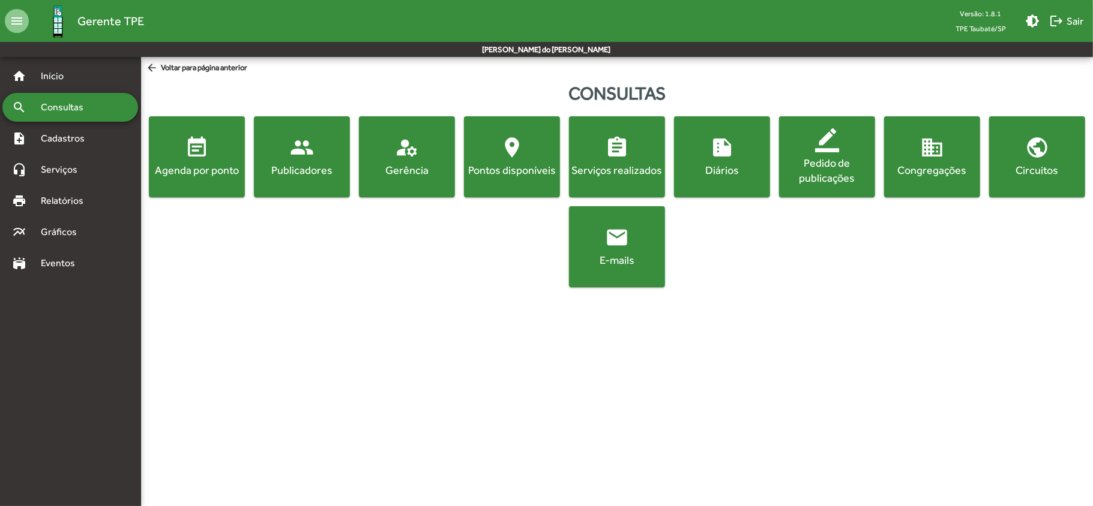
click at [187, 186] on button "event_note Agenda por ponto" at bounding box center [197, 156] width 96 height 81
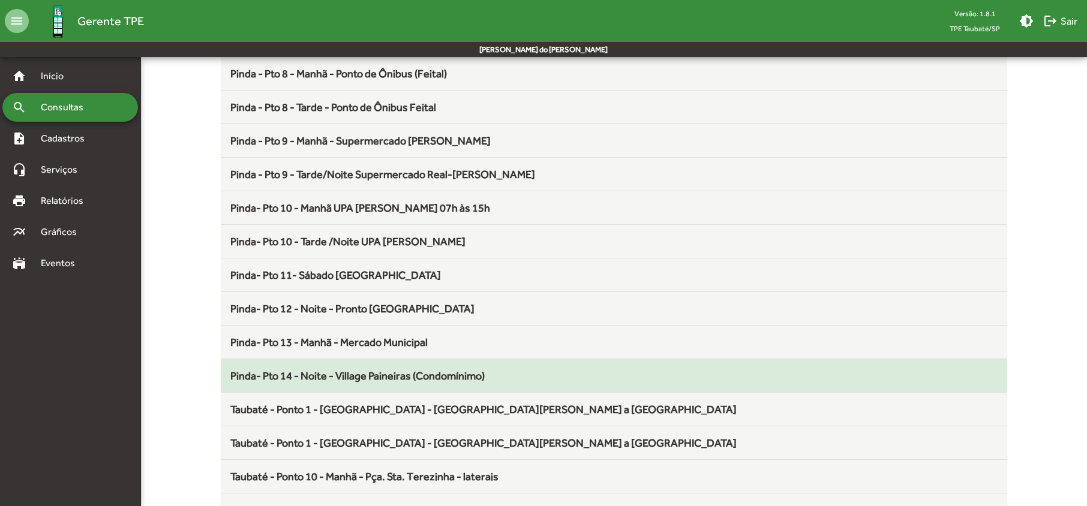
scroll to position [640, 0]
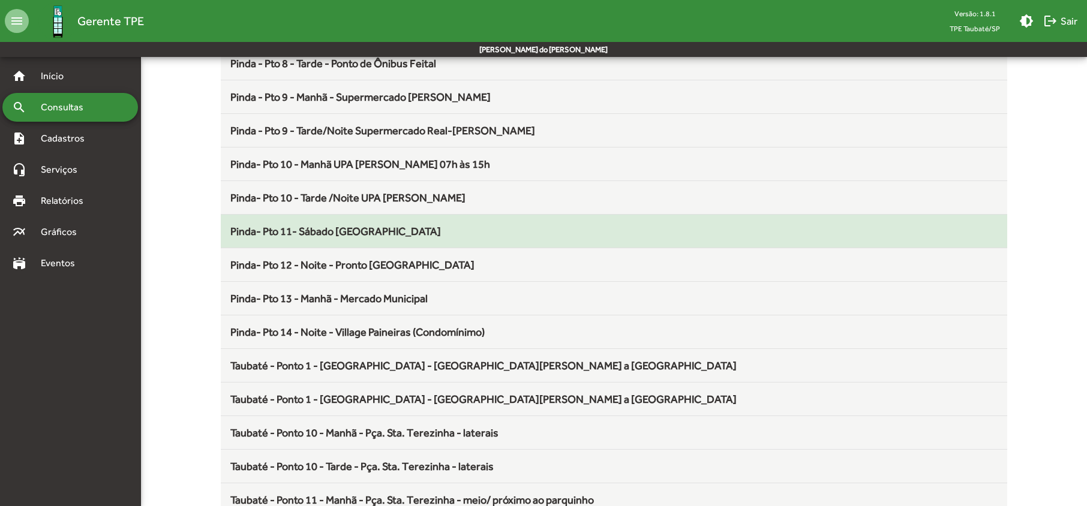
click at [325, 234] on span "Pinda- Pto 11- Sábado [GEOGRAPHIC_DATA]" at bounding box center [335, 231] width 211 height 13
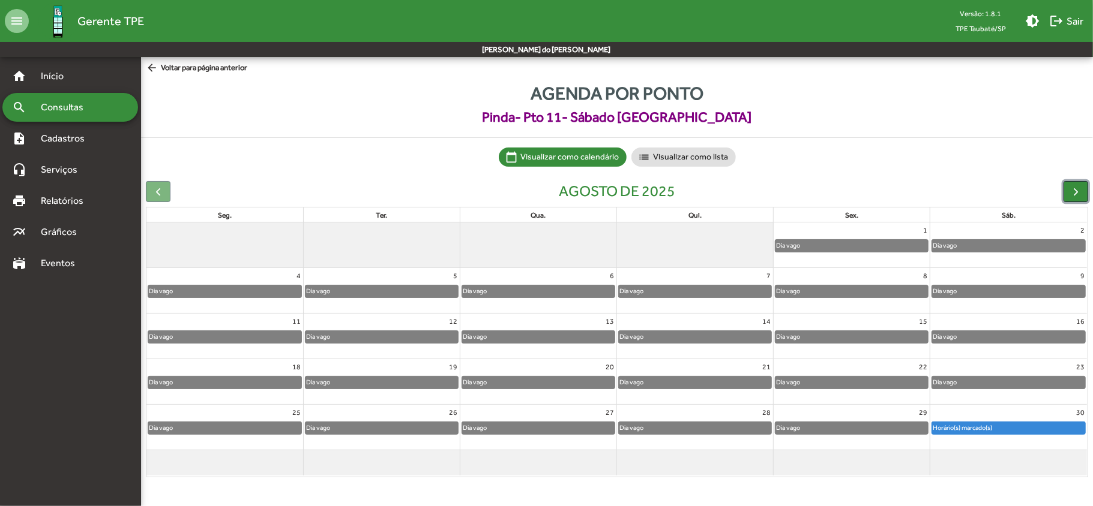
click at [1071, 188] on span "button" at bounding box center [1075, 191] width 13 height 13
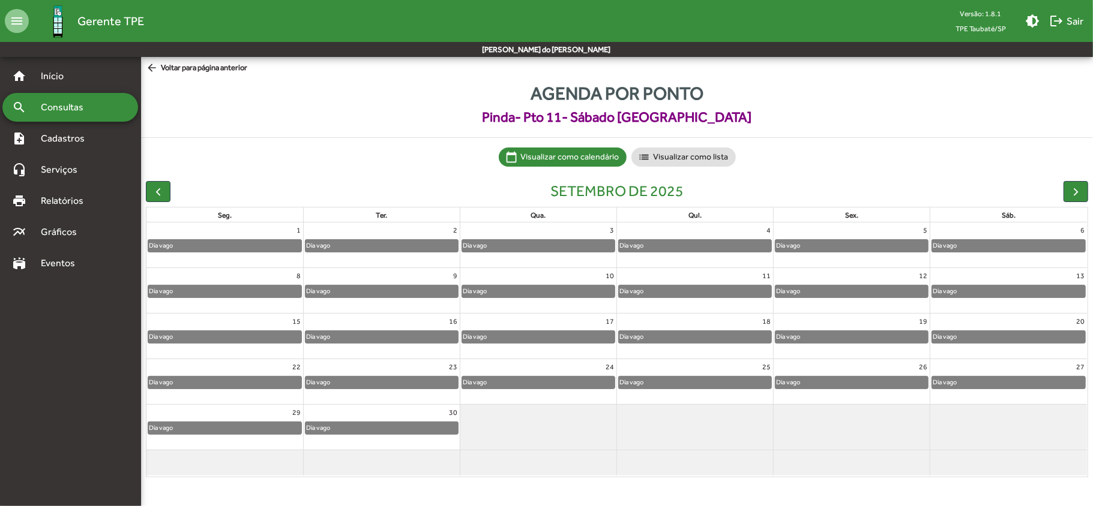
click at [106, 109] on div "search Consultas" at bounding box center [70, 107] width 136 height 29
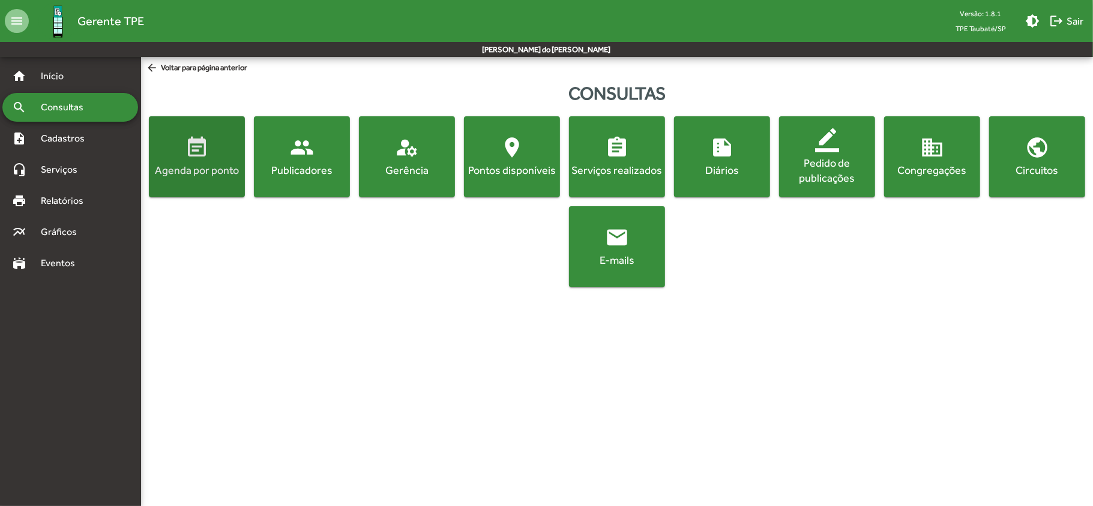
click at [185, 184] on button "event_note Agenda por ponto" at bounding box center [197, 156] width 96 height 81
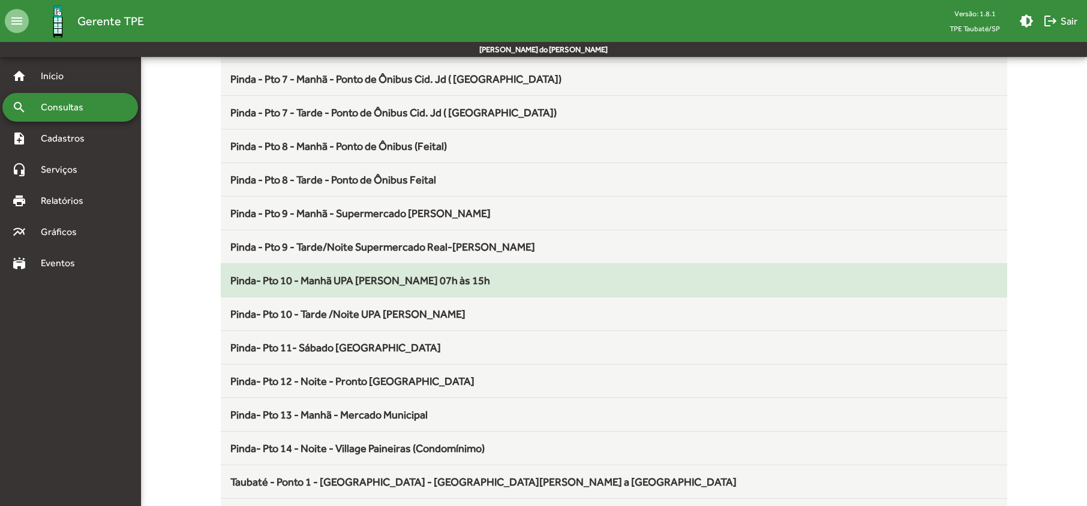
scroll to position [560, 0]
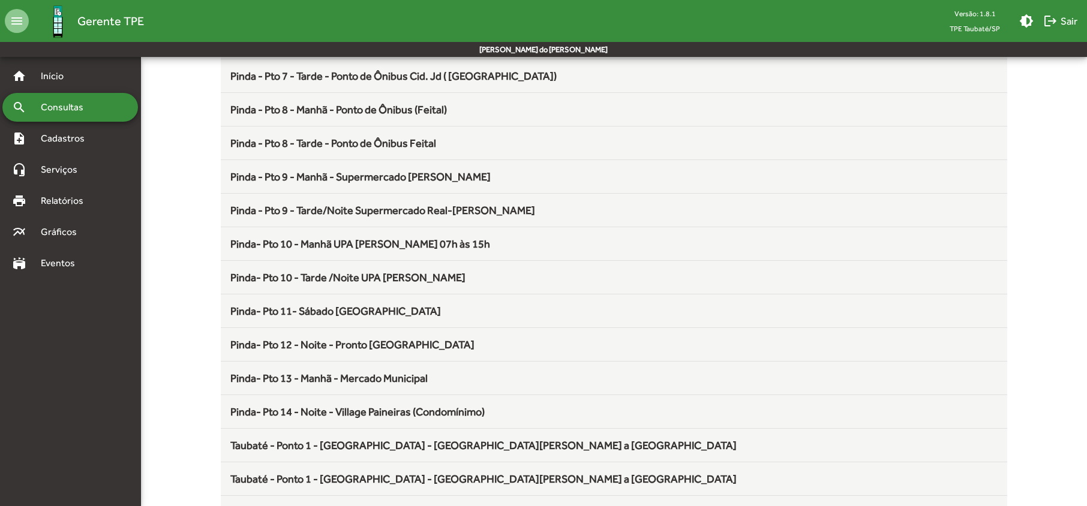
click at [302, 348] on span "Pinda- Pto 12 - Noite - Pronto [GEOGRAPHIC_DATA]" at bounding box center [352, 344] width 244 height 13
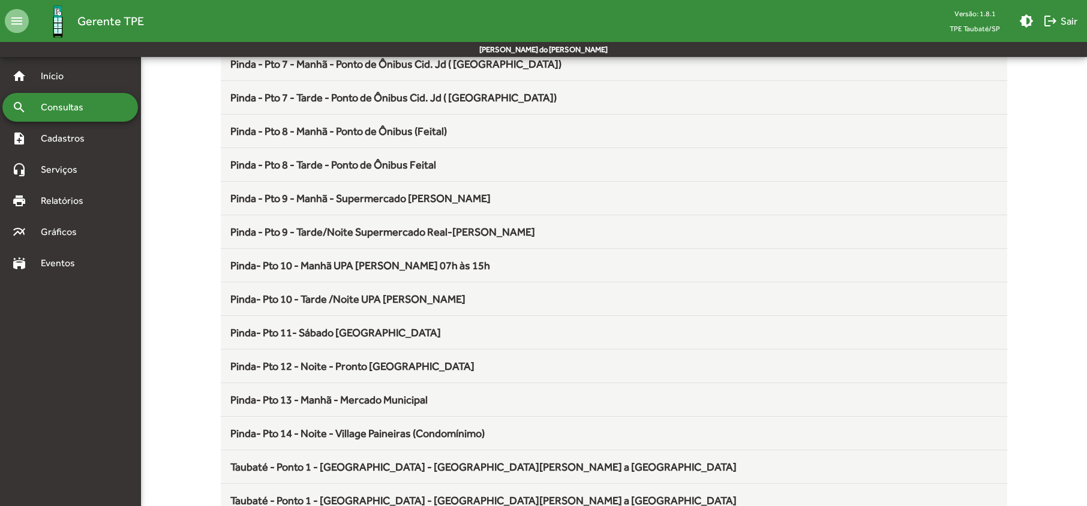
scroll to position [560, 0]
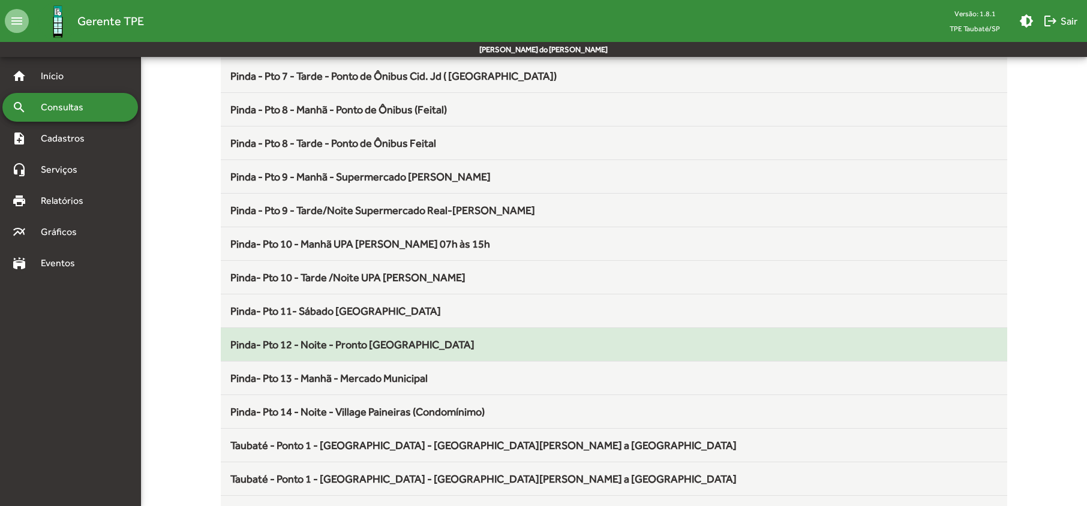
click at [317, 350] on span "Pinda- Pto 12 - Noite - Pronto [GEOGRAPHIC_DATA]" at bounding box center [352, 344] width 244 height 13
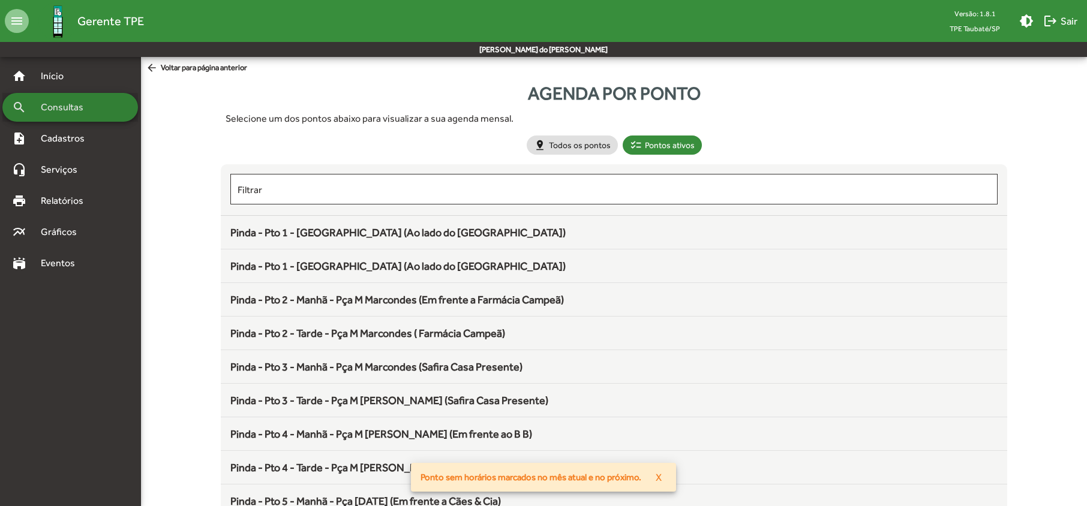
click at [61, 109] on span "Consultas" at bounding box center [66, 107] width 65 height 14
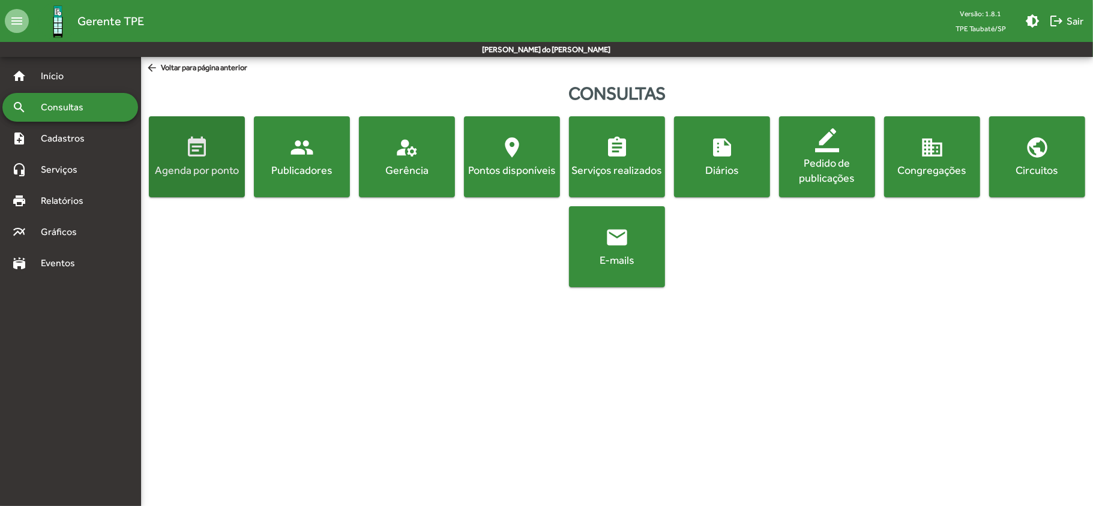
click at [188, 187] on button "event_note Agenda por ponto" at bounding box center [197, 156] width 96 height 81
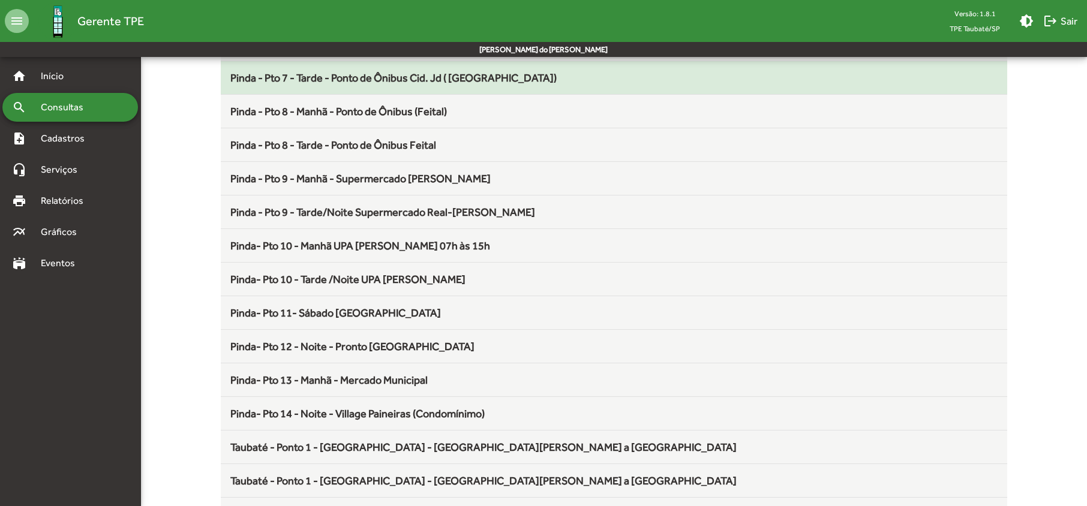
scroll to position [560, 0]
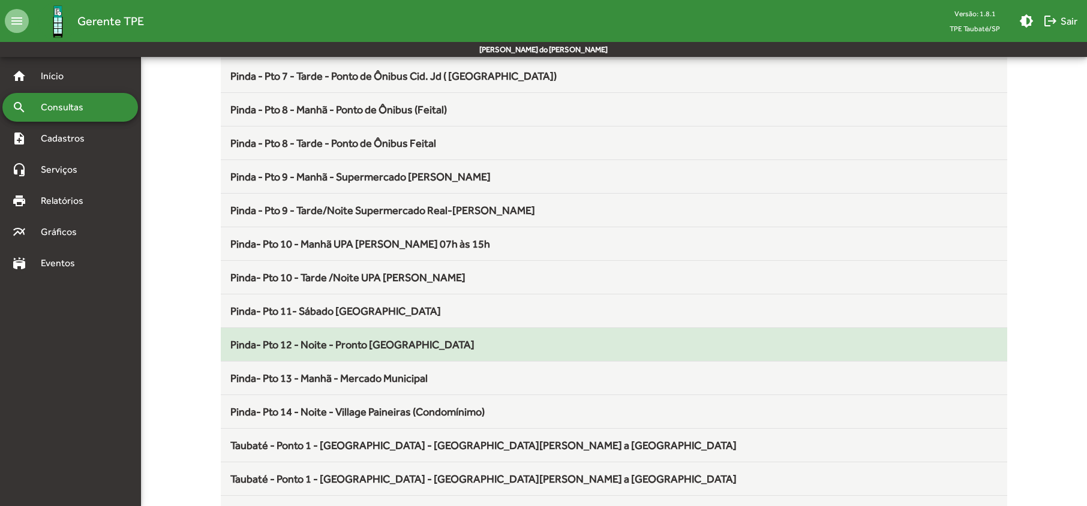
click at [372, 351] on span "Pinda- Pto 12 - Noite - Pronto [GEOGRAPHIC_DATA]" at bounding box center [352, 344] width 244 height 13
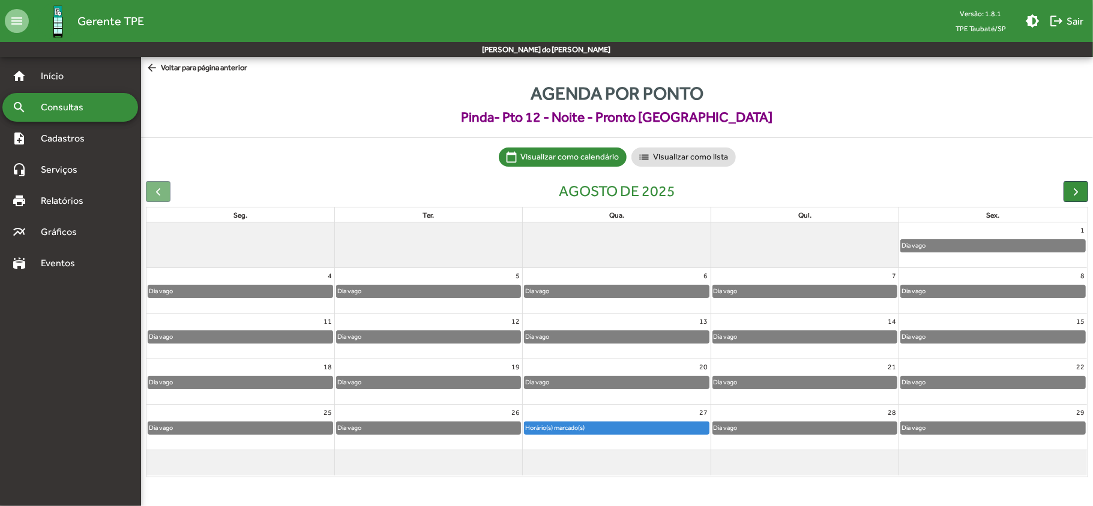
click at [60, 107] on span "Consultas" at bounding box center [66, 107] width 65 height 14
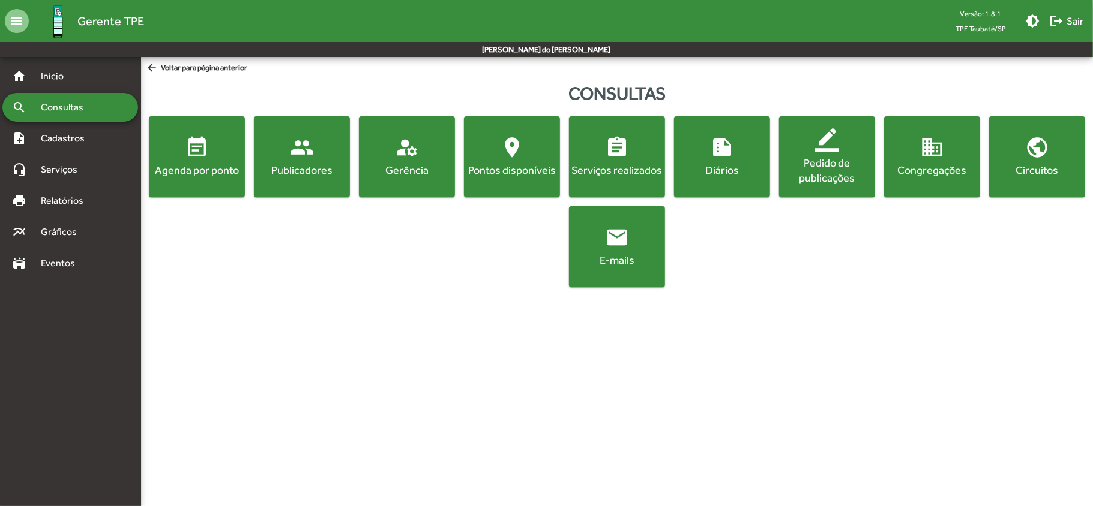
click at [169, 171] on div "Agenda por ponto" at bounding box center [196, 170] width 91 height 15
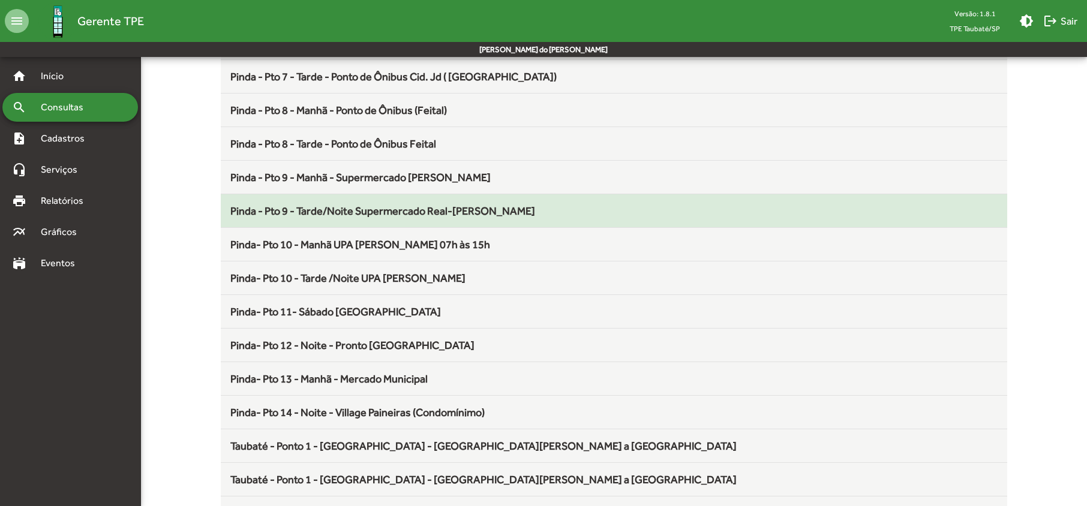
scroll to position [560, 0]
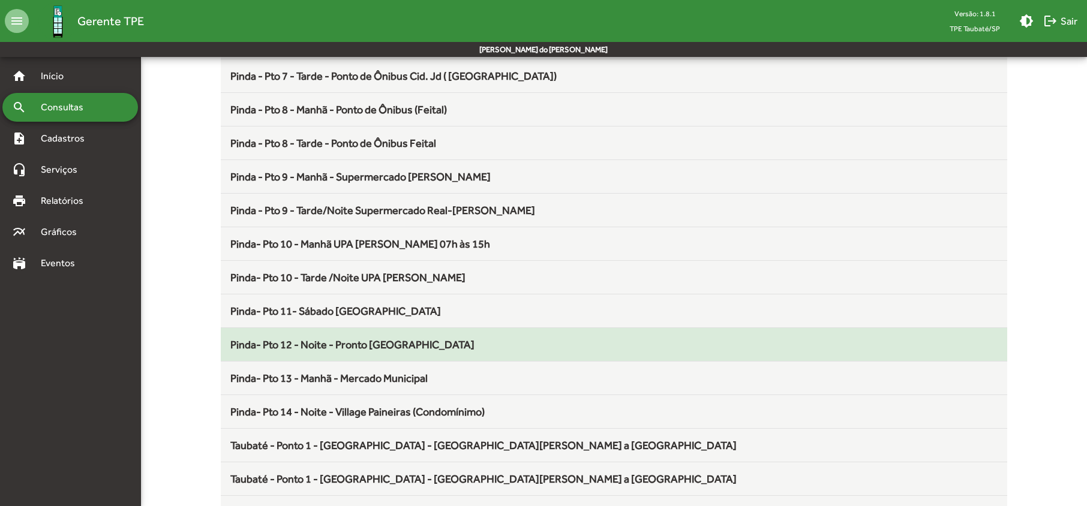
click at [293, 346] on span "Pinda- Pto 12 - Noite - Pronto [GEOGRAPHIC_DATA]" at bounding box center [352, 344] width 244 height 13
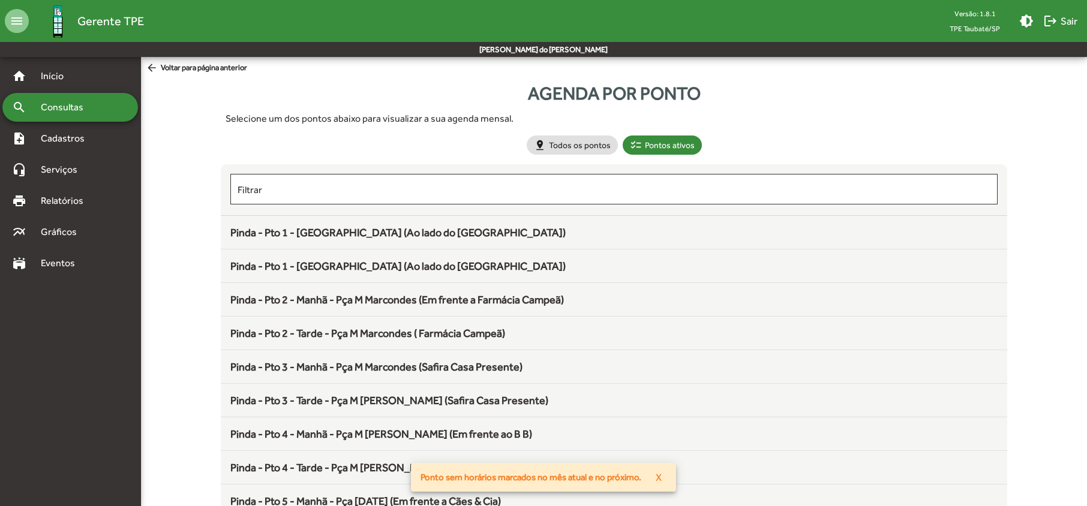
click at [95, 107] on span "Consultas" at bounding box center [66, 107] width 65 height 14
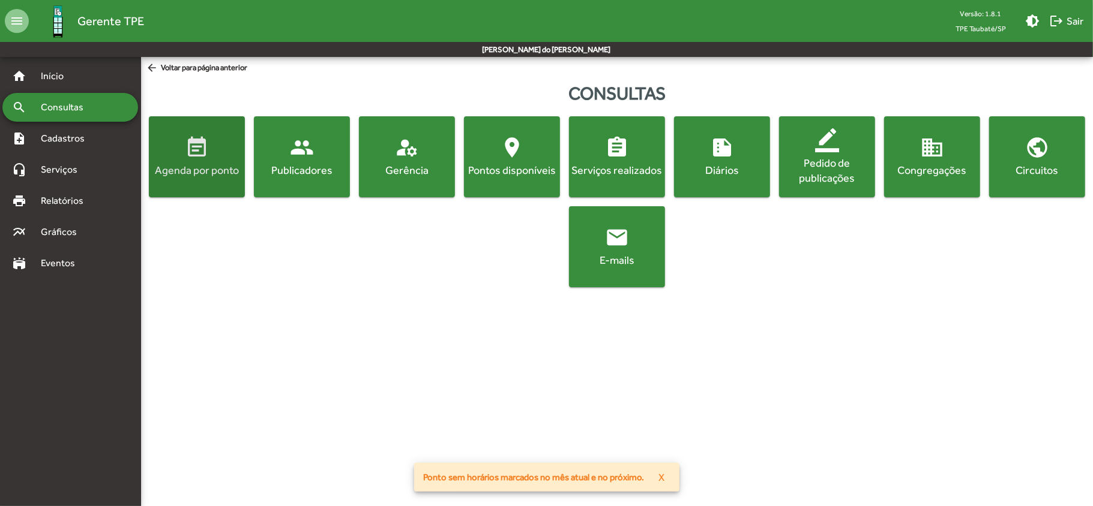
click at [191, 178] on button "event_note Agenda por ponto" at bounding box center [197, 156] width 96 height 81
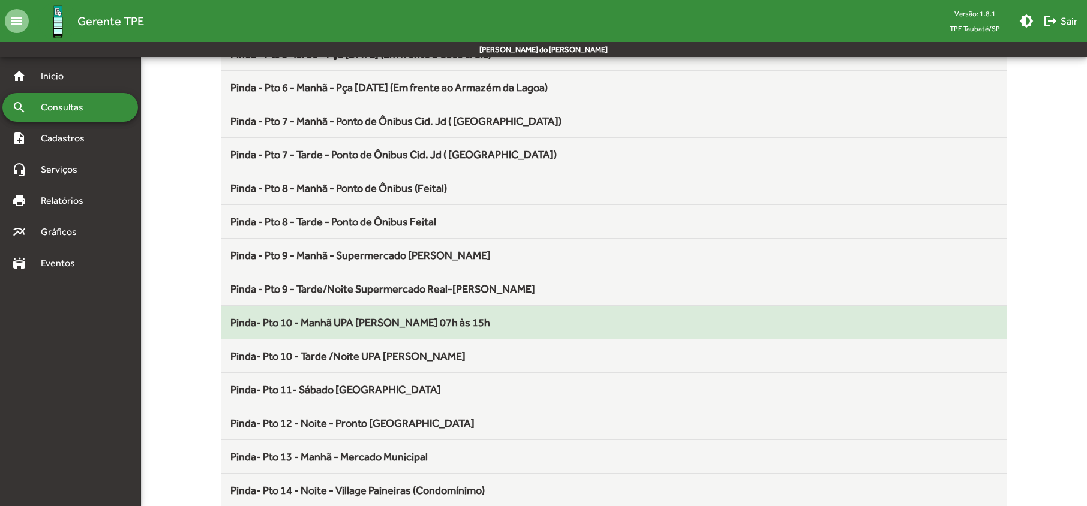
scroll to position [560, 0]
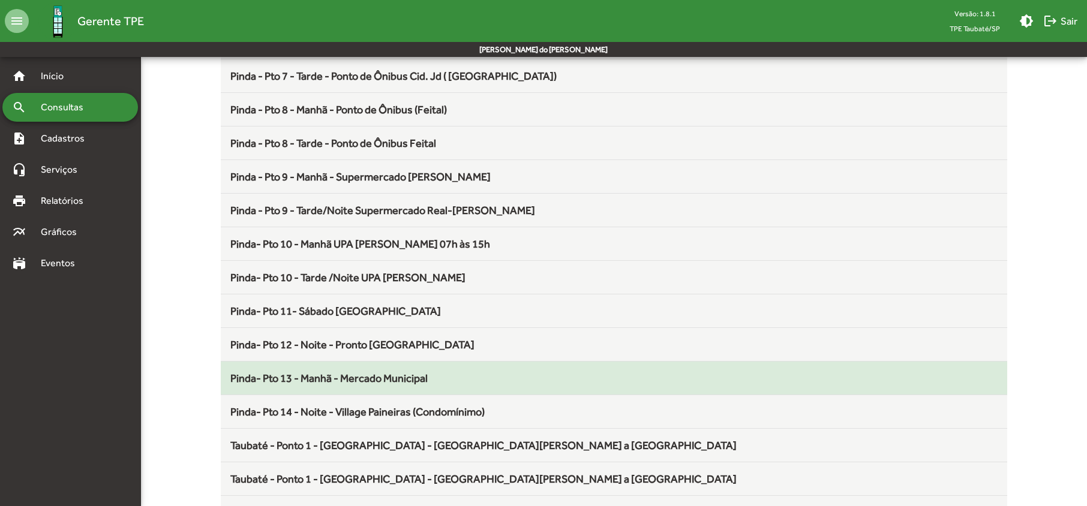
click at [308, 380] on span "Pinda- Pto 13 - Manhã - Mercado Municipal" at bounding box center [328, 378] width 197 height 13
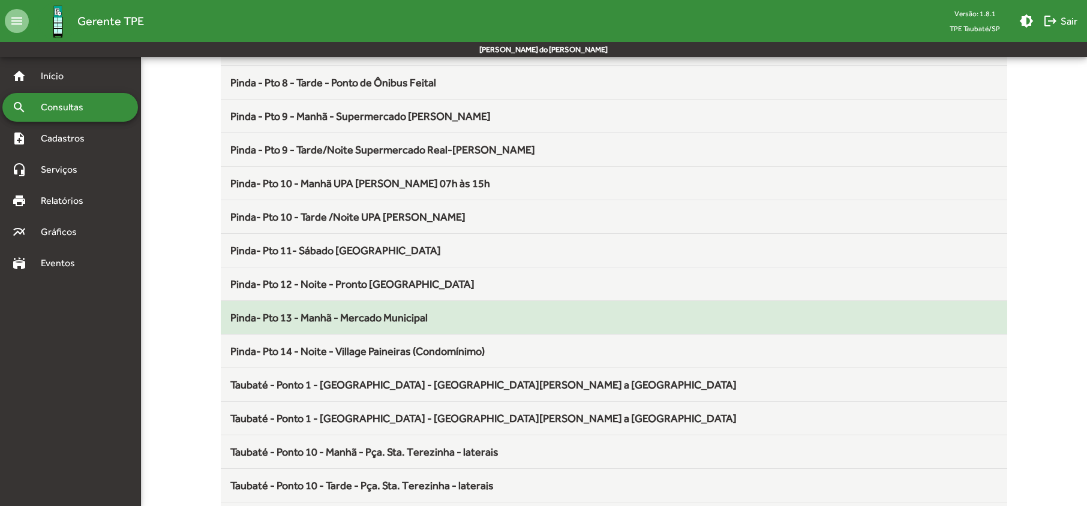
scroll to position [640, 0]
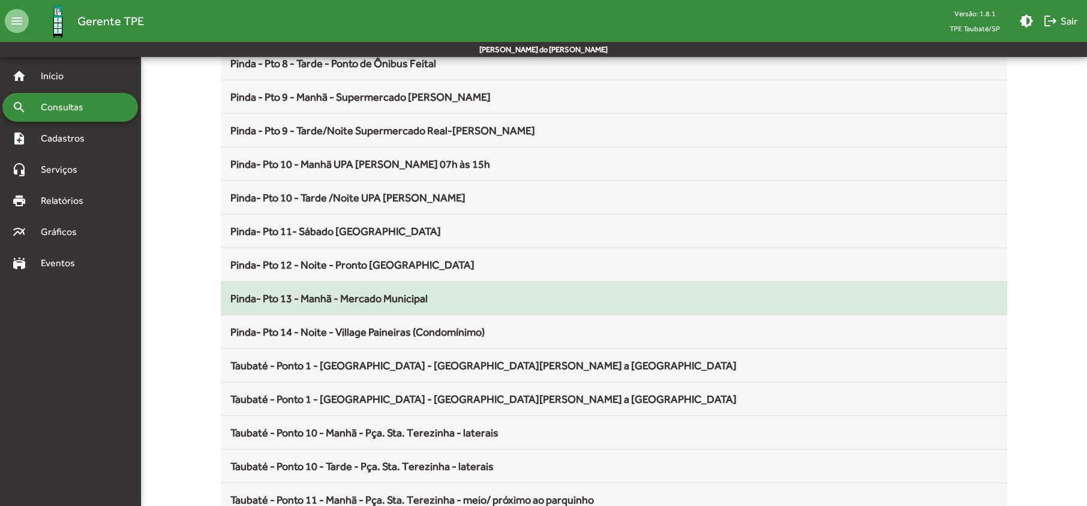
click at [315, 301] on span "Pinda- Pto 13 - Manhã - Mercado Municipal" at bounding box center [328, 298] width 197 height 13
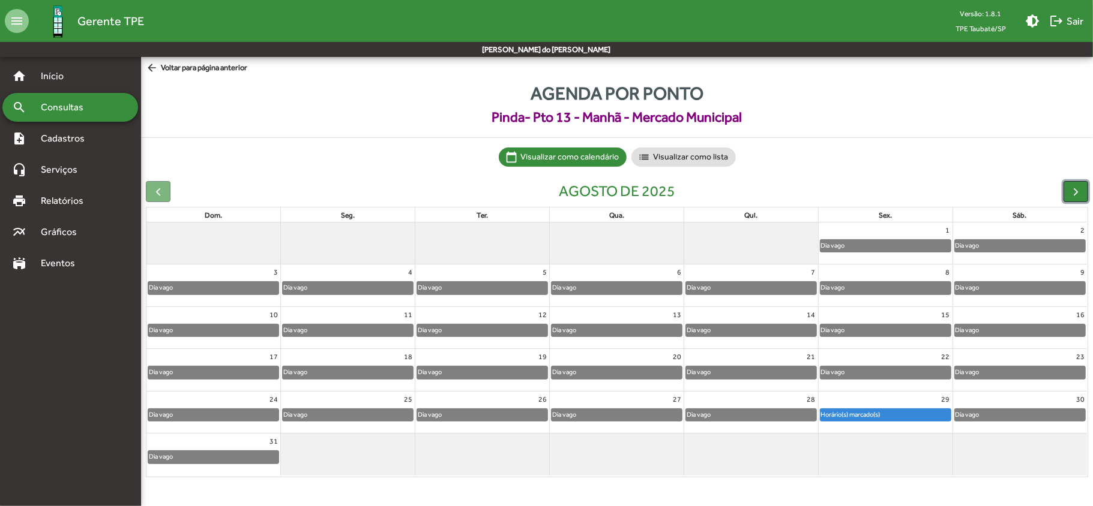
click at [1076, 190] on span "button" at bounding box center [1075, 191] width 13 height 13
